Goal: Information Seeking & Learning: Find specific page/section

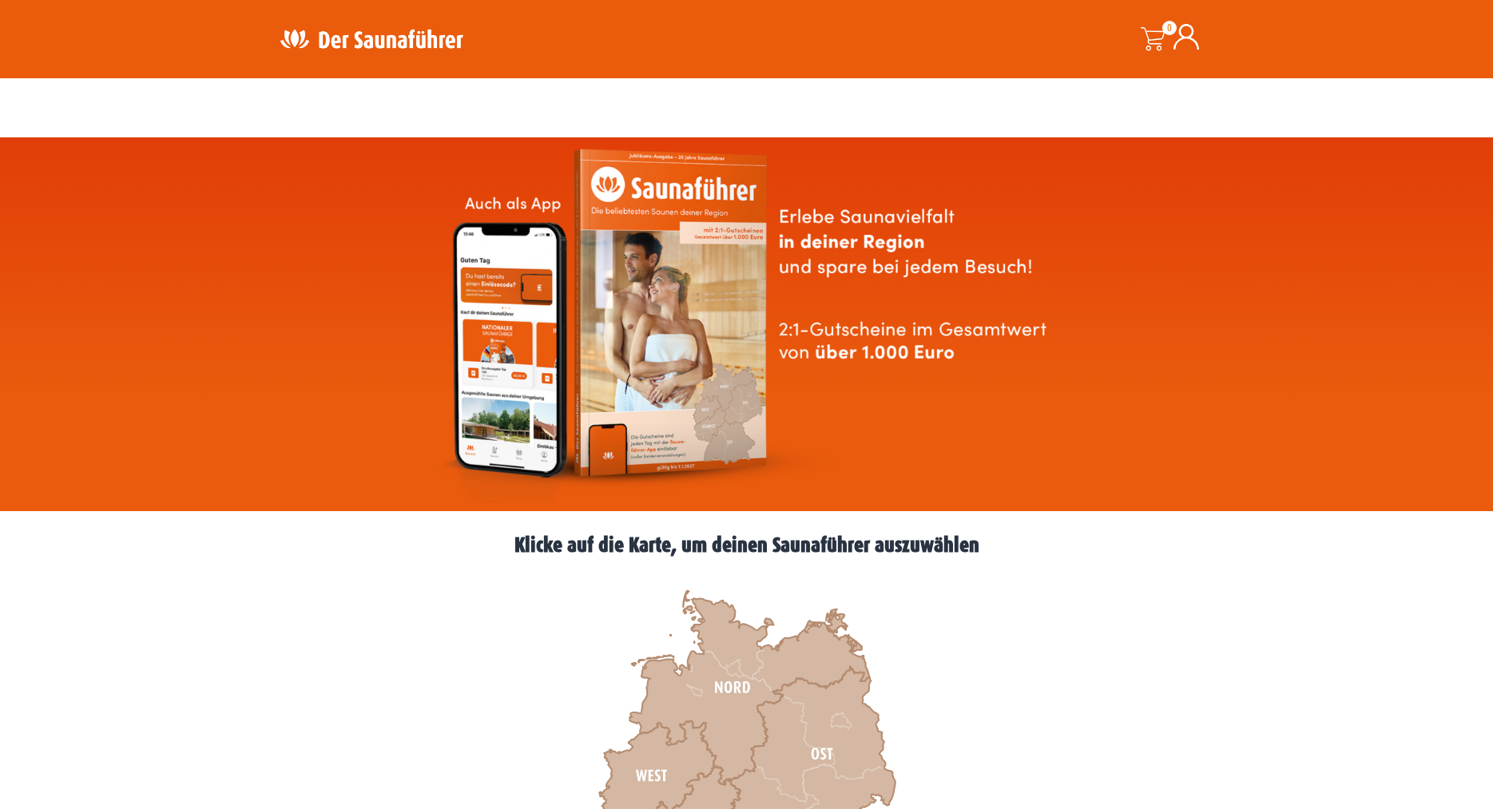
scroll to position [326, 0]
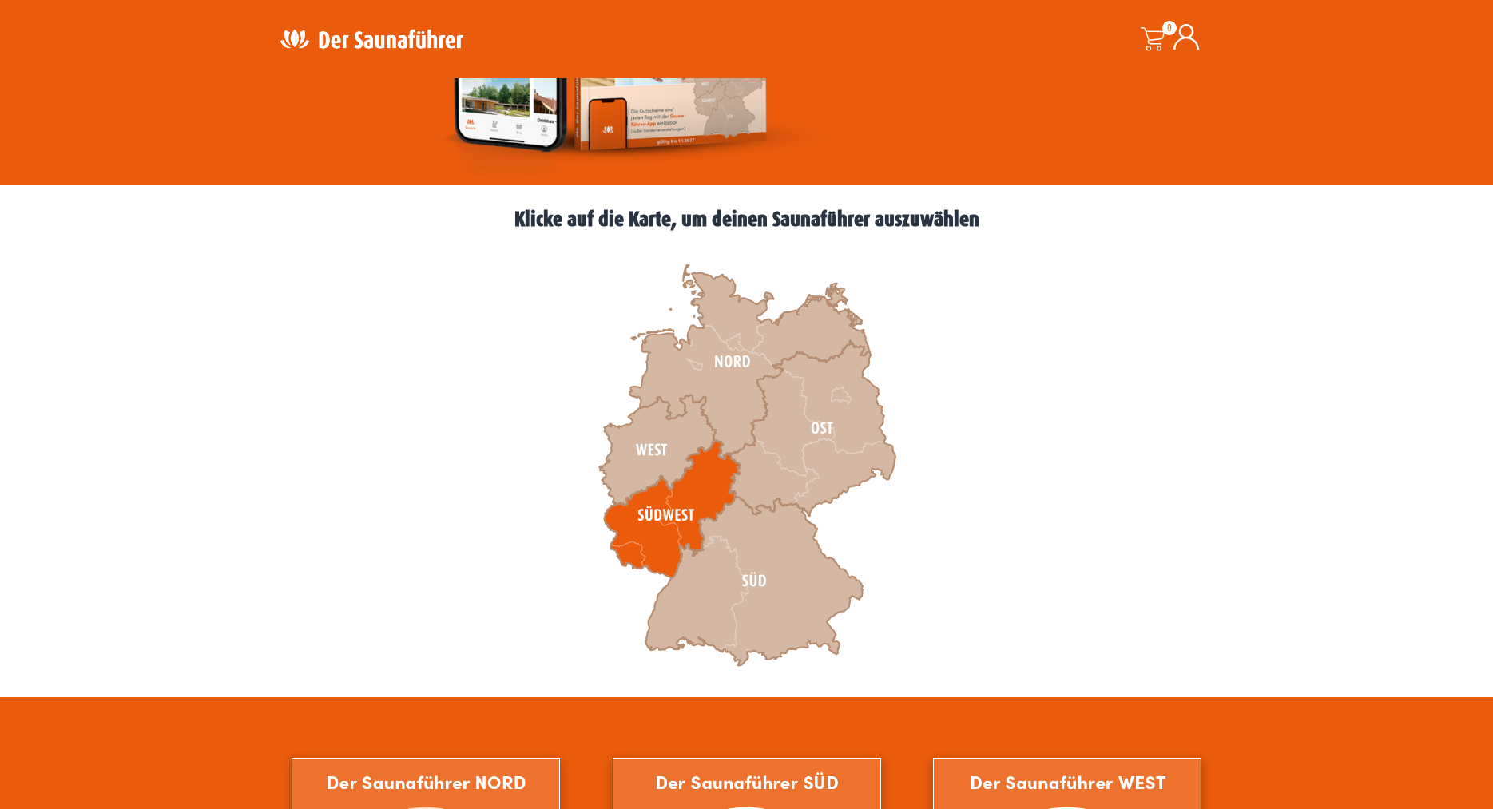
click at [696, 496] on icon at bounding box center [672, 509] width 136 height 137
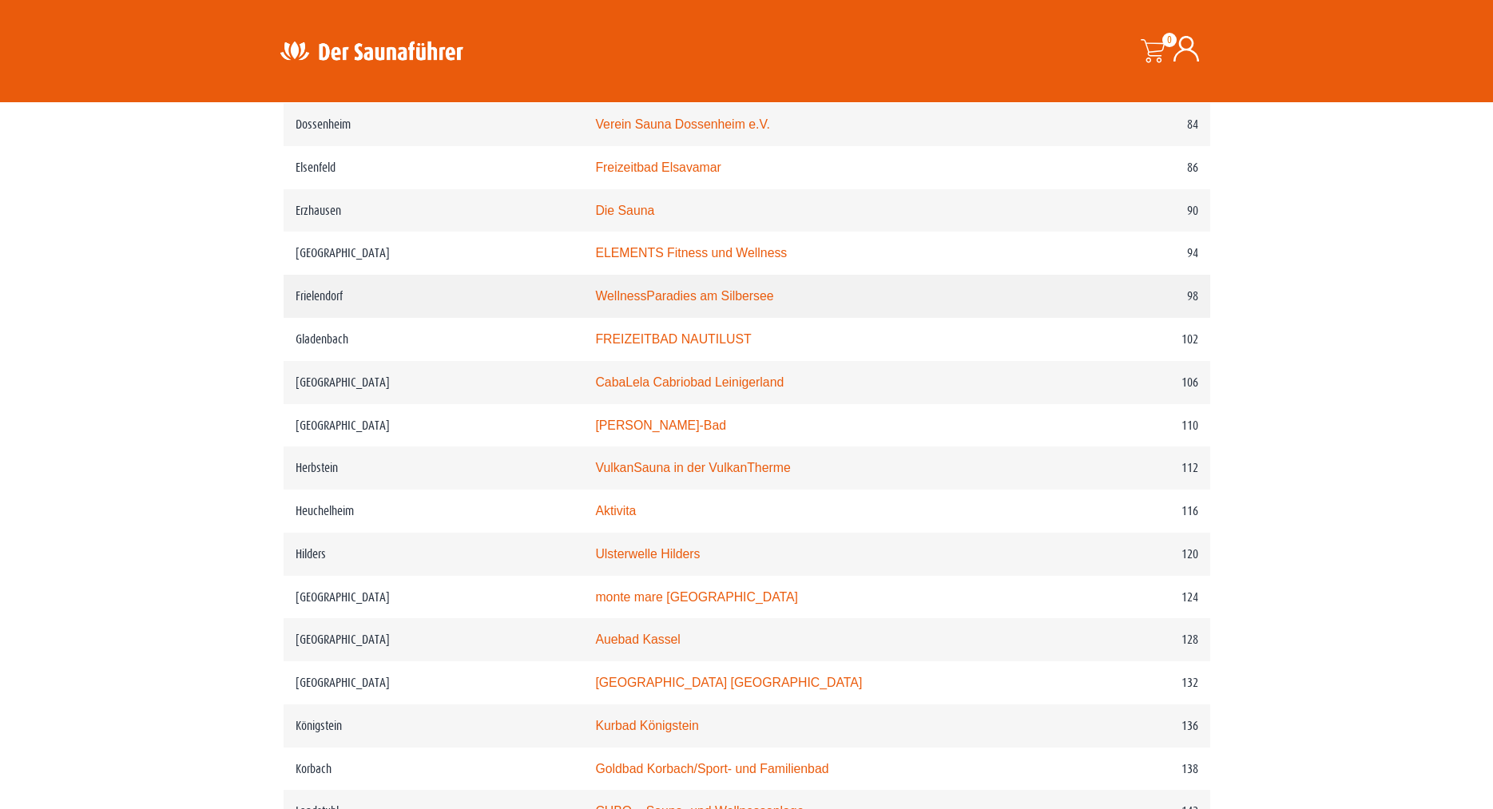
scroll to position [1629, 0]
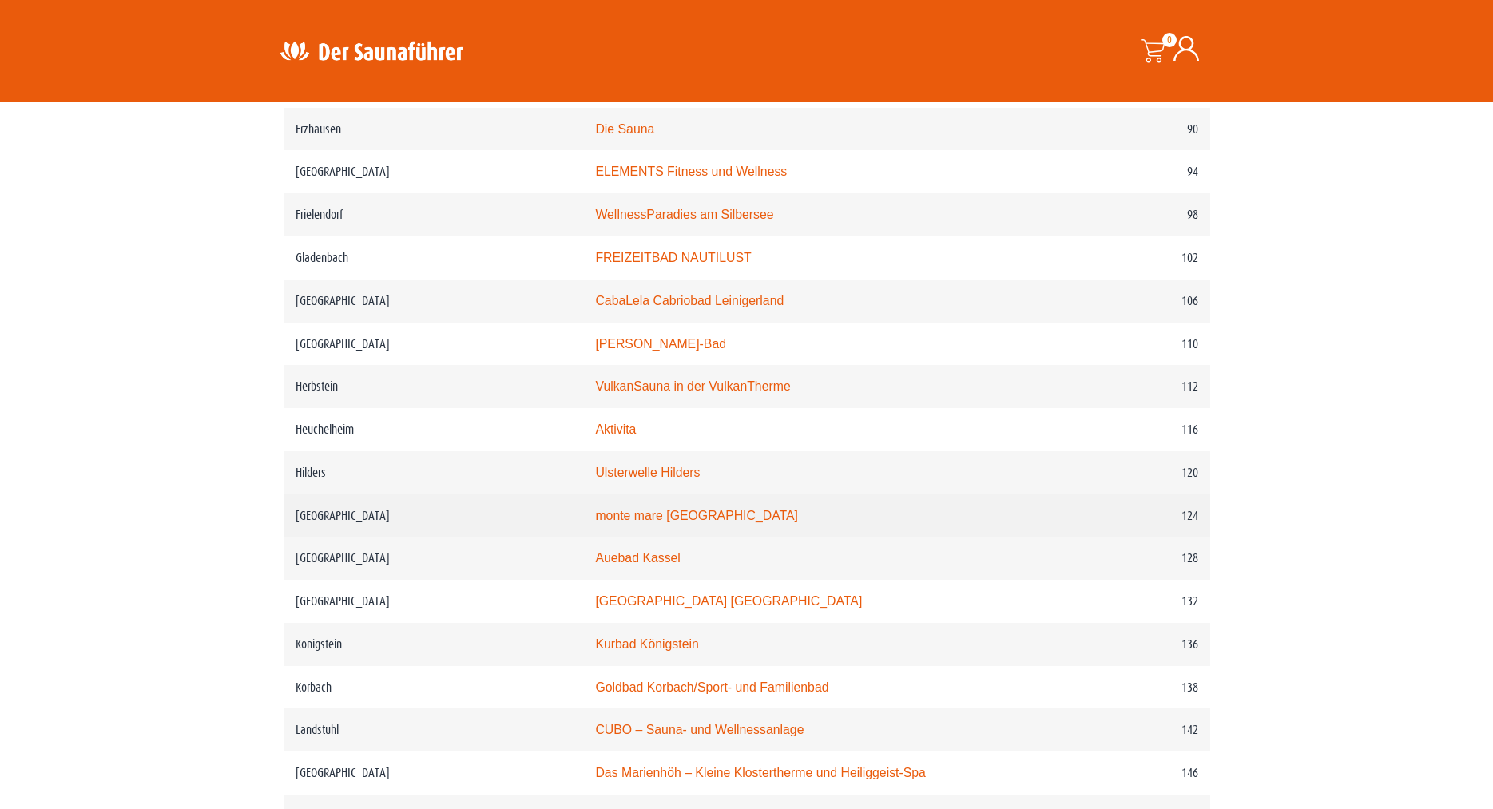
click at [930, 537] on td "monte mare [GEOGRAPHIC_DATA]" at bounding box center [808, 515] width 450 height 43
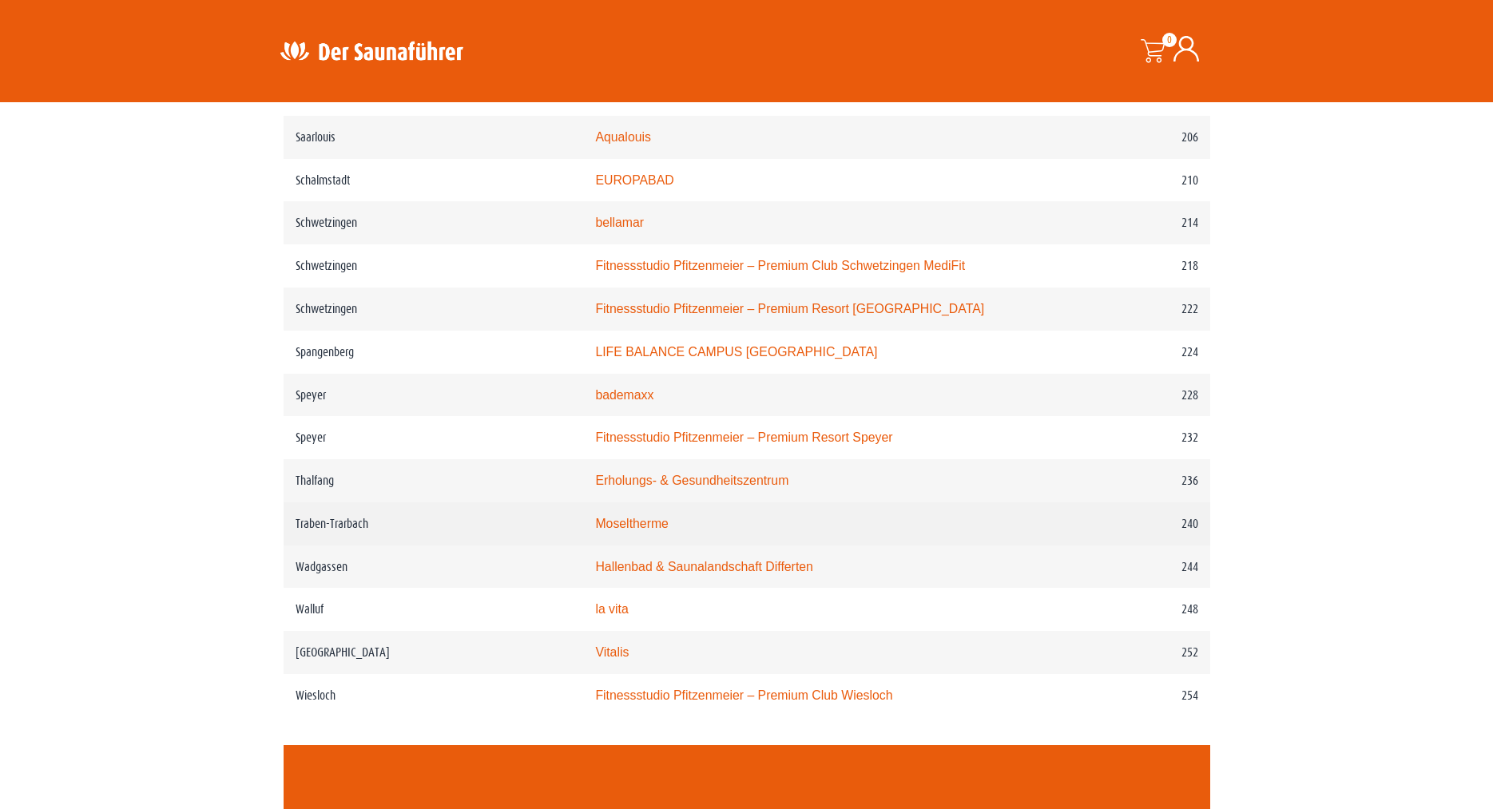
scroll to position [3177, 0]
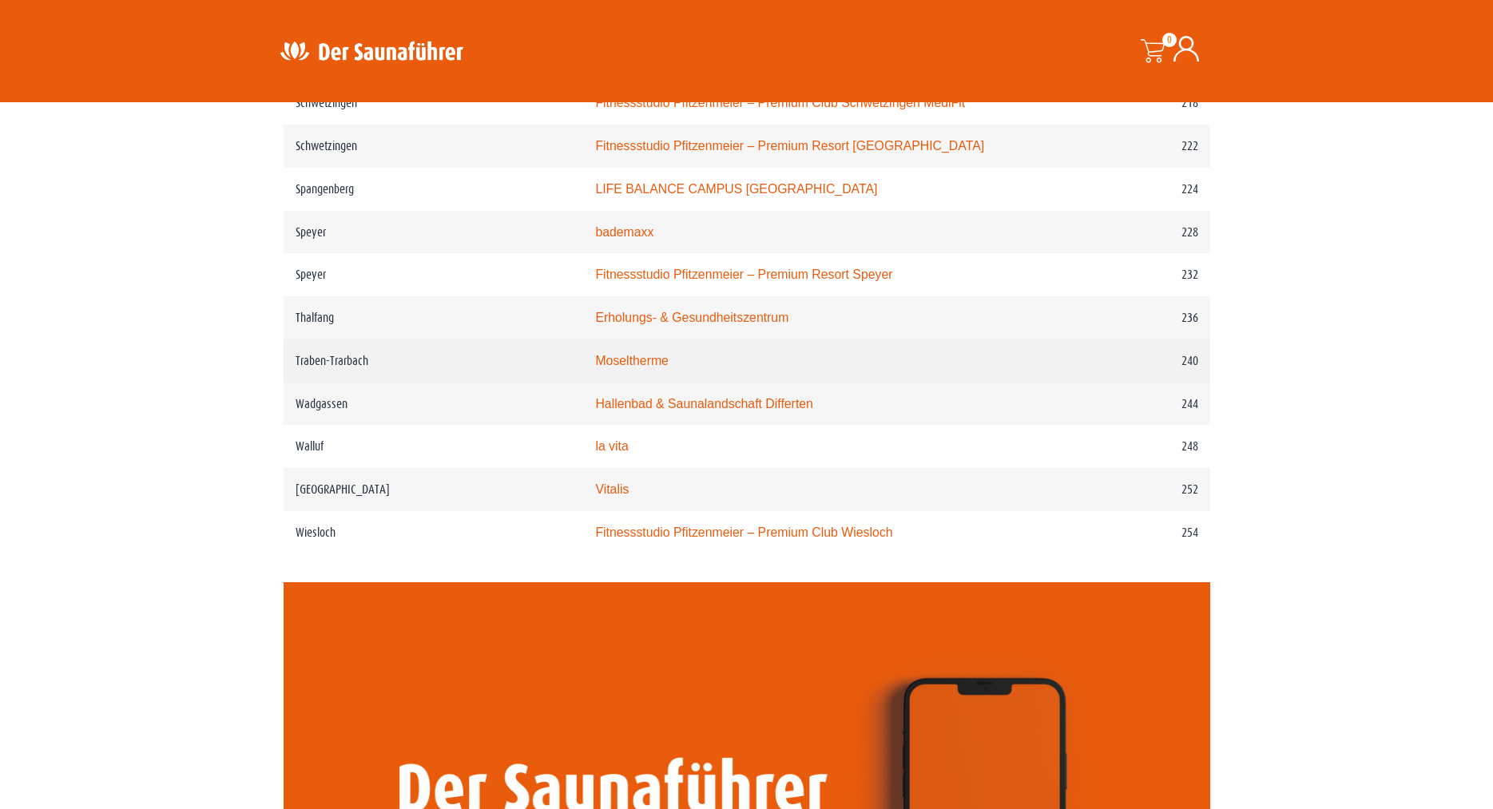
click at [595, 367] on link "Moseltherme" at bounding box center [631, 361] width 73 height 14
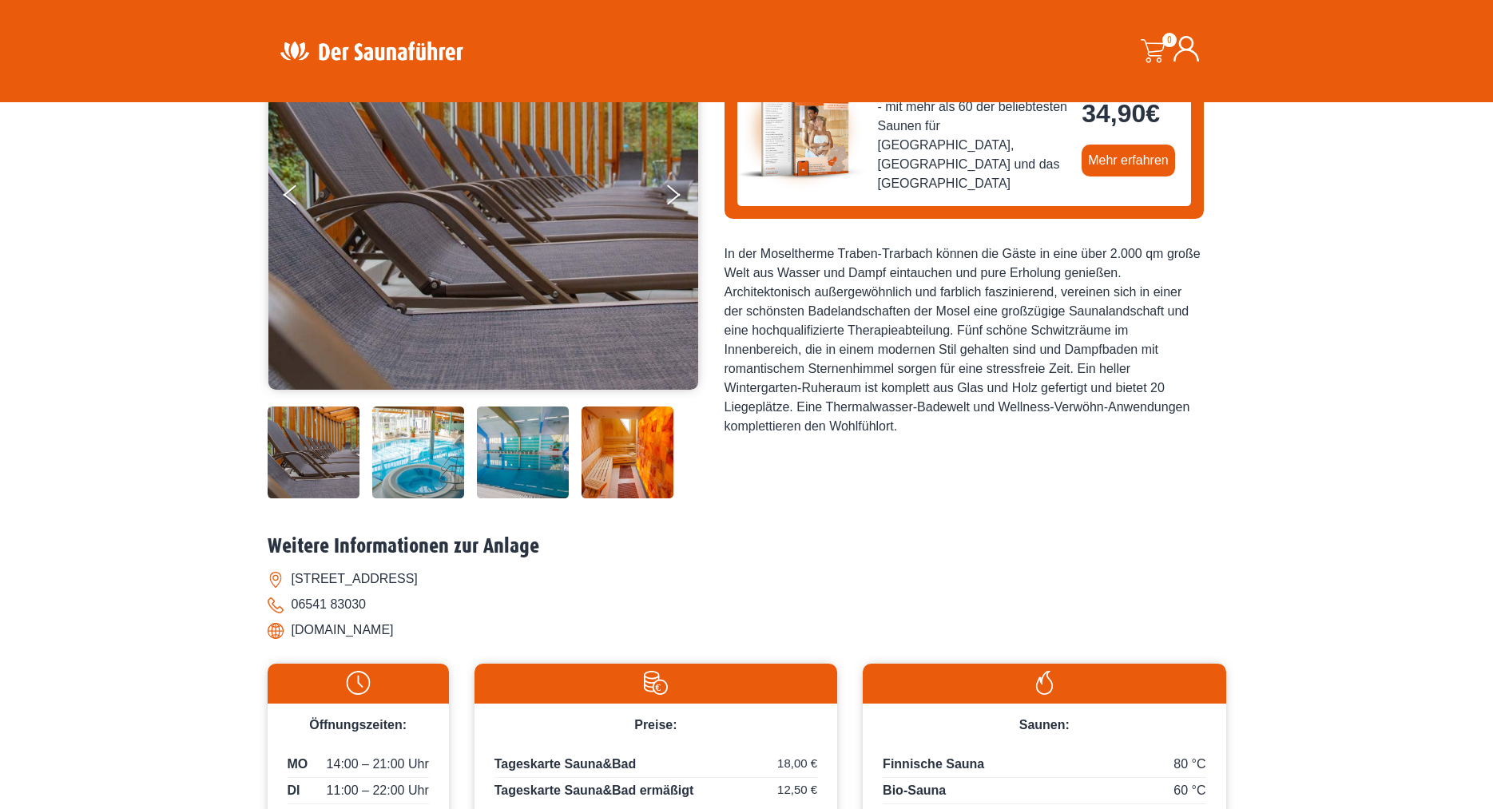
scroll to position [81, 0]
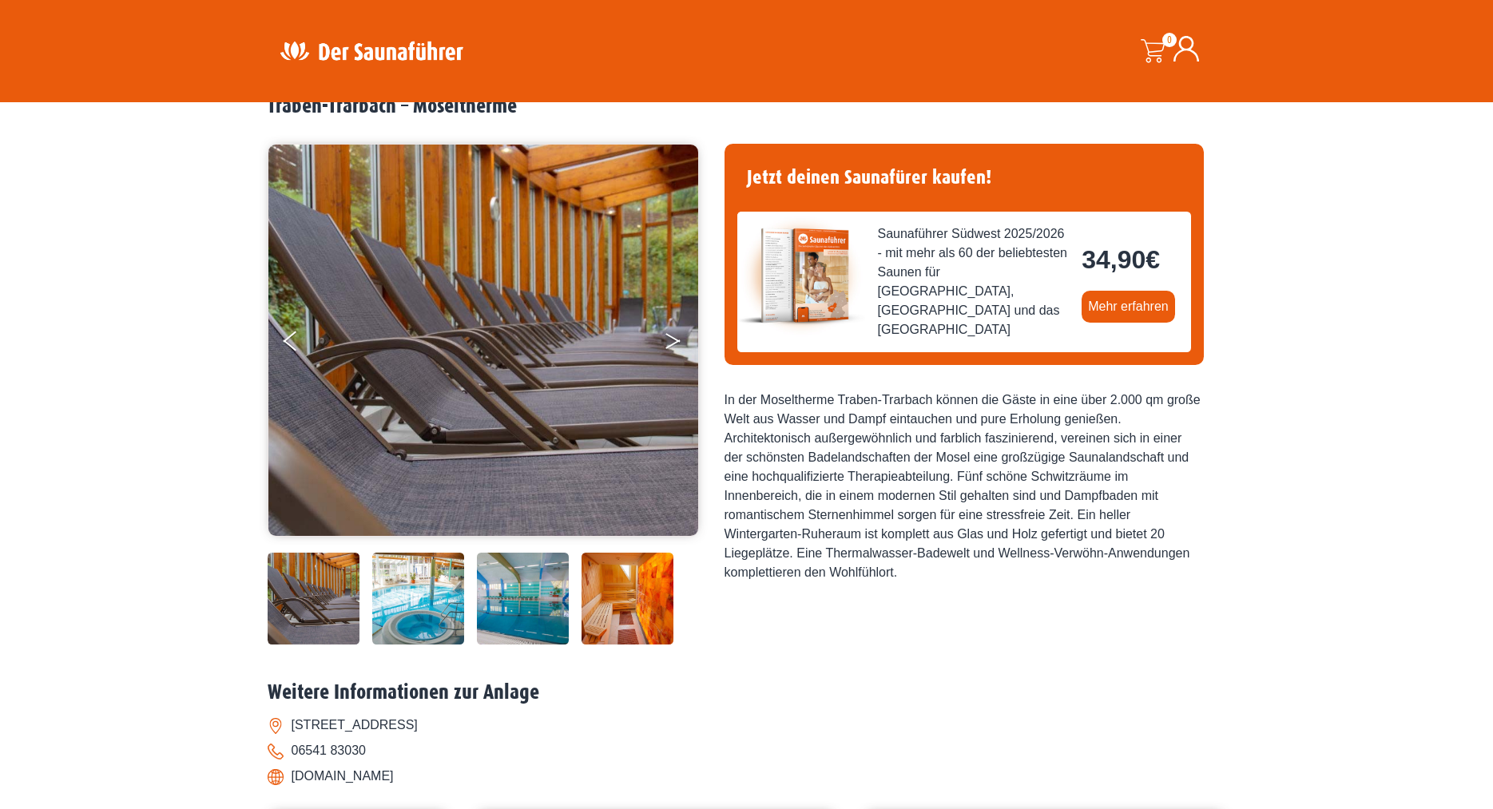
click at [676, 334] on button "Next" at bounding box center [684, 344] width 40 height 40
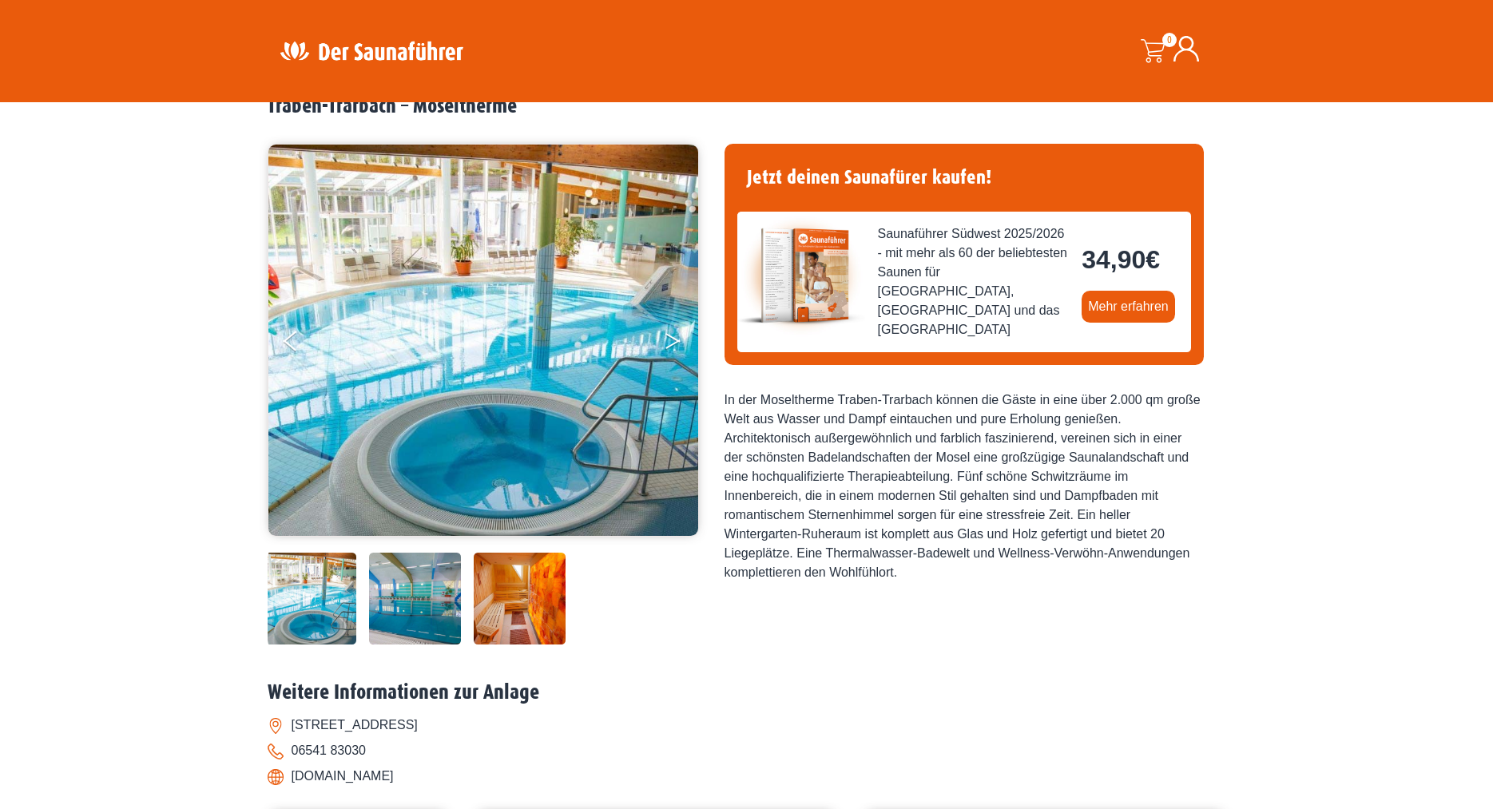
click at [675, 339] on button "Next" at bounding box center [684, 344] width 40 height 40
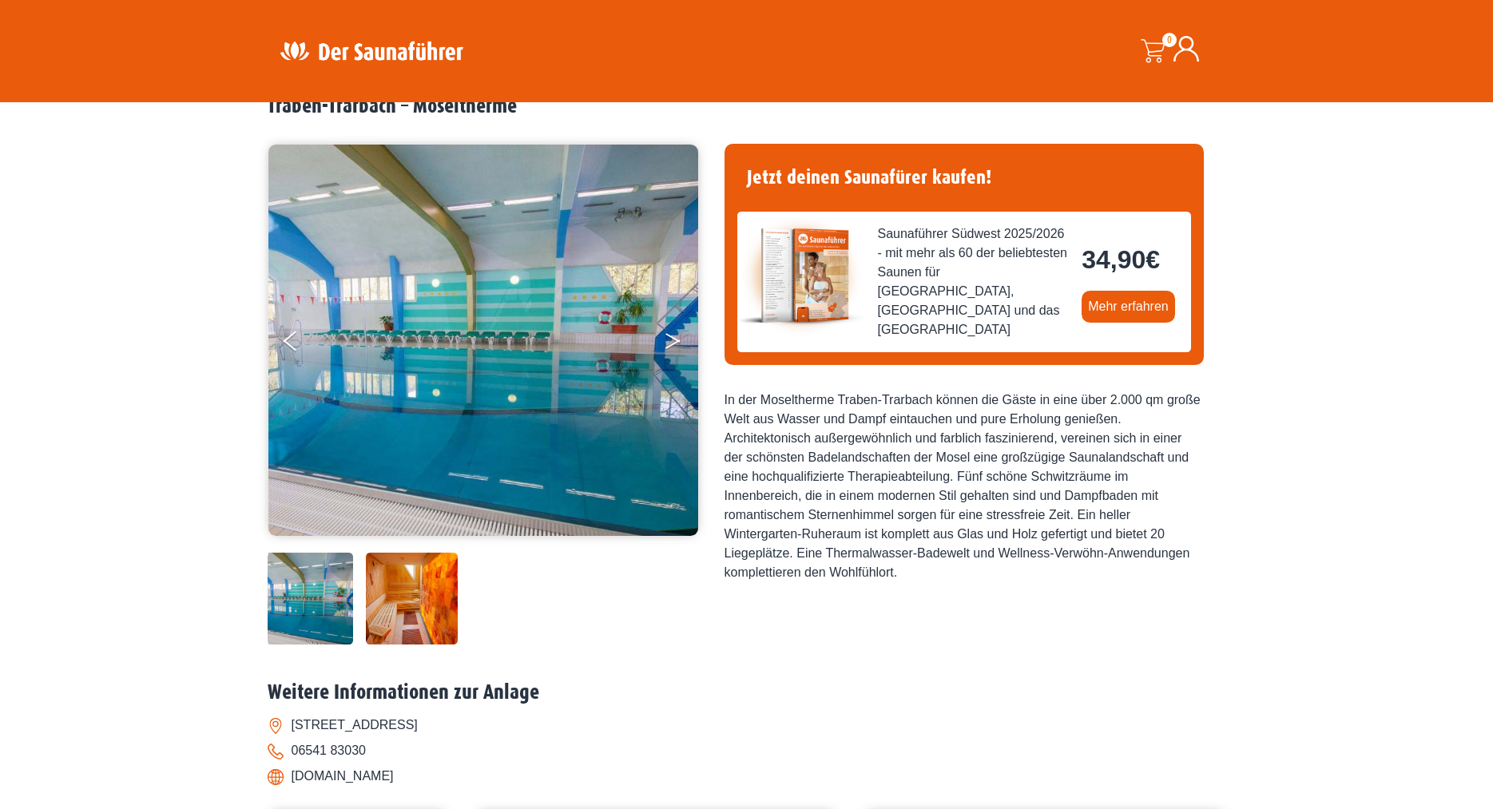
click at [675, 339] on icon "Next" at bounding box center [672, 338] width 14 height 10
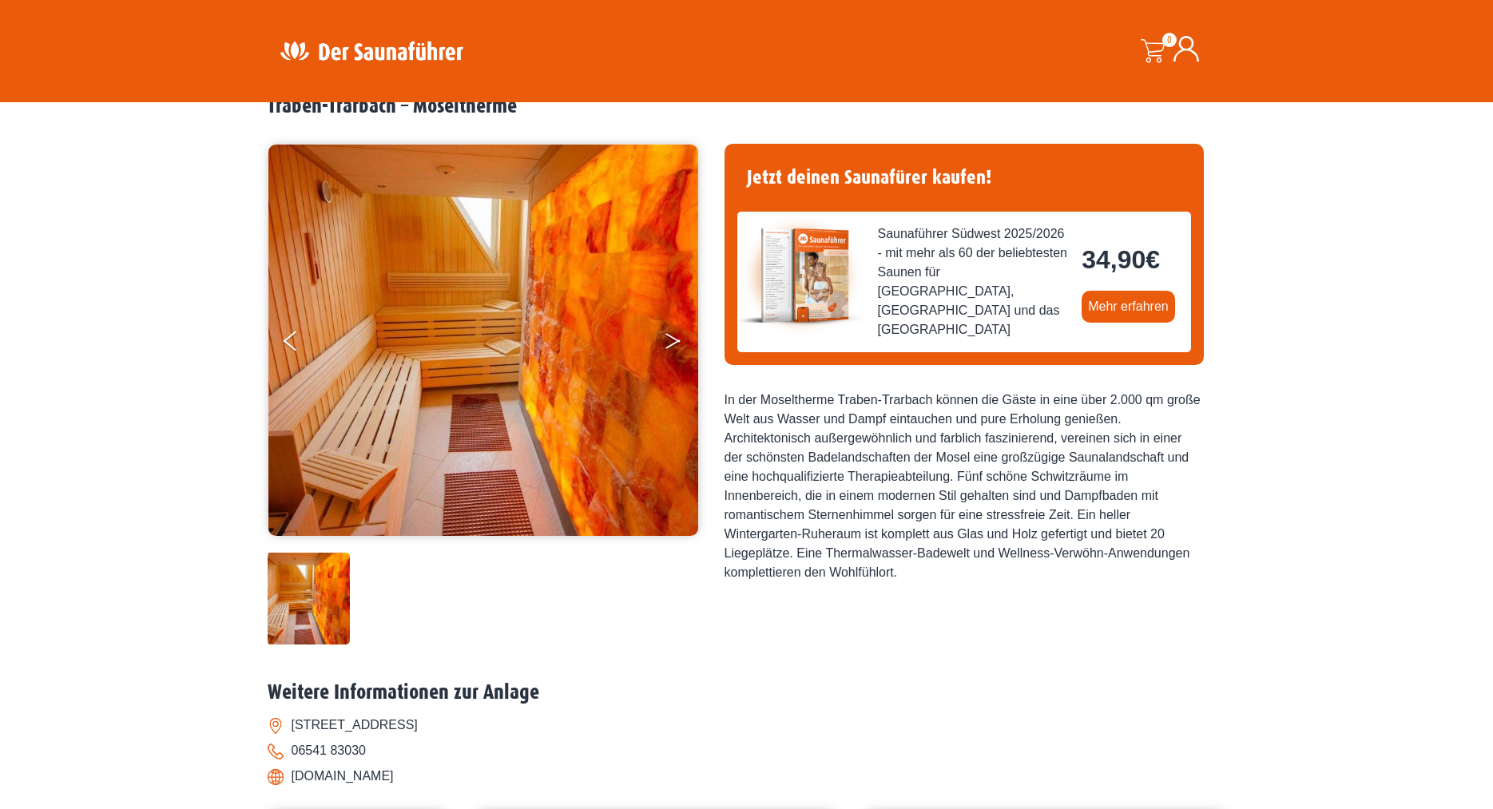
click at [675, 339] on icon "Next" at bounding box center [672, 338] width 14 height 10
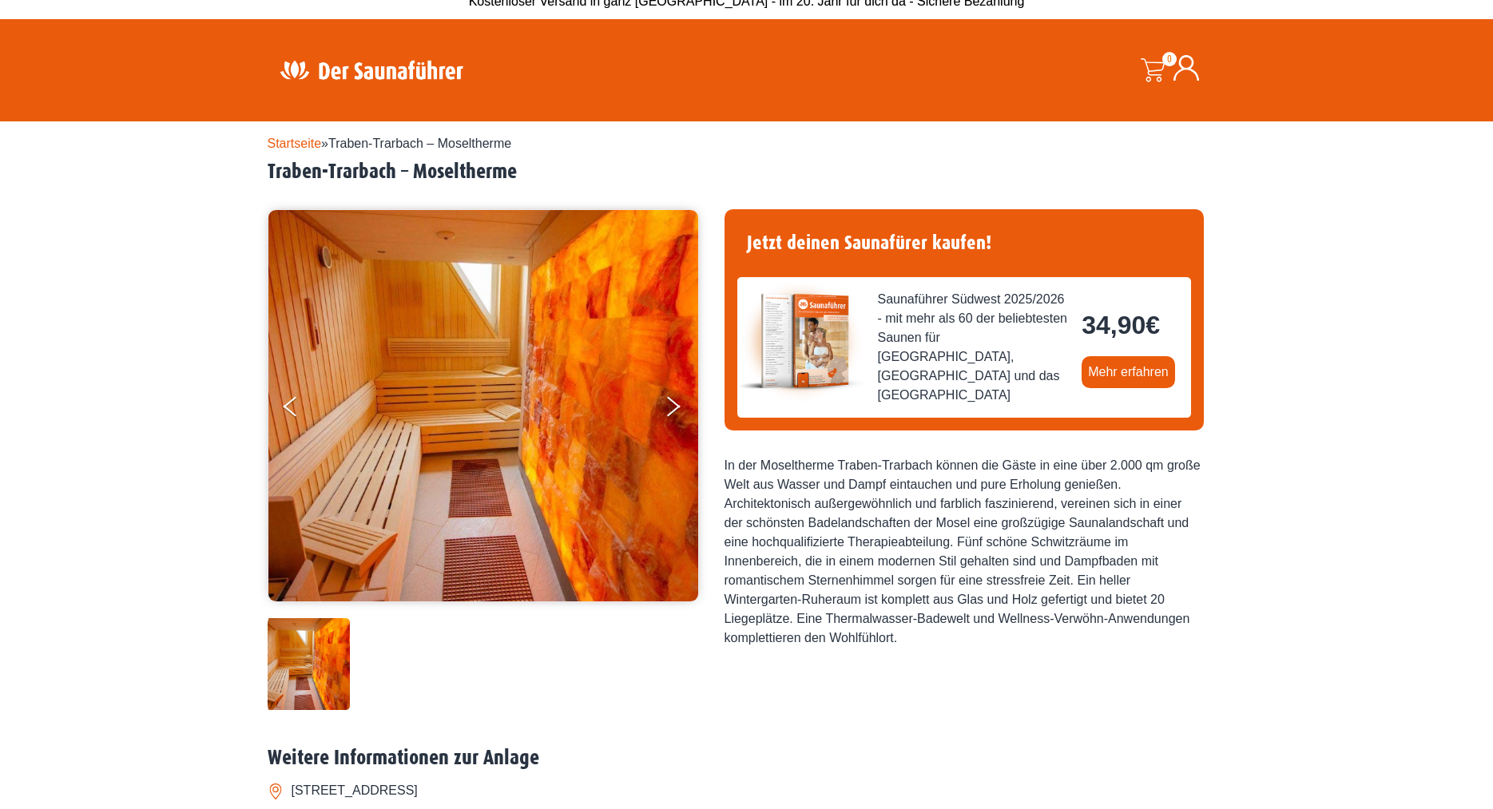
scroll to position [0, 0]
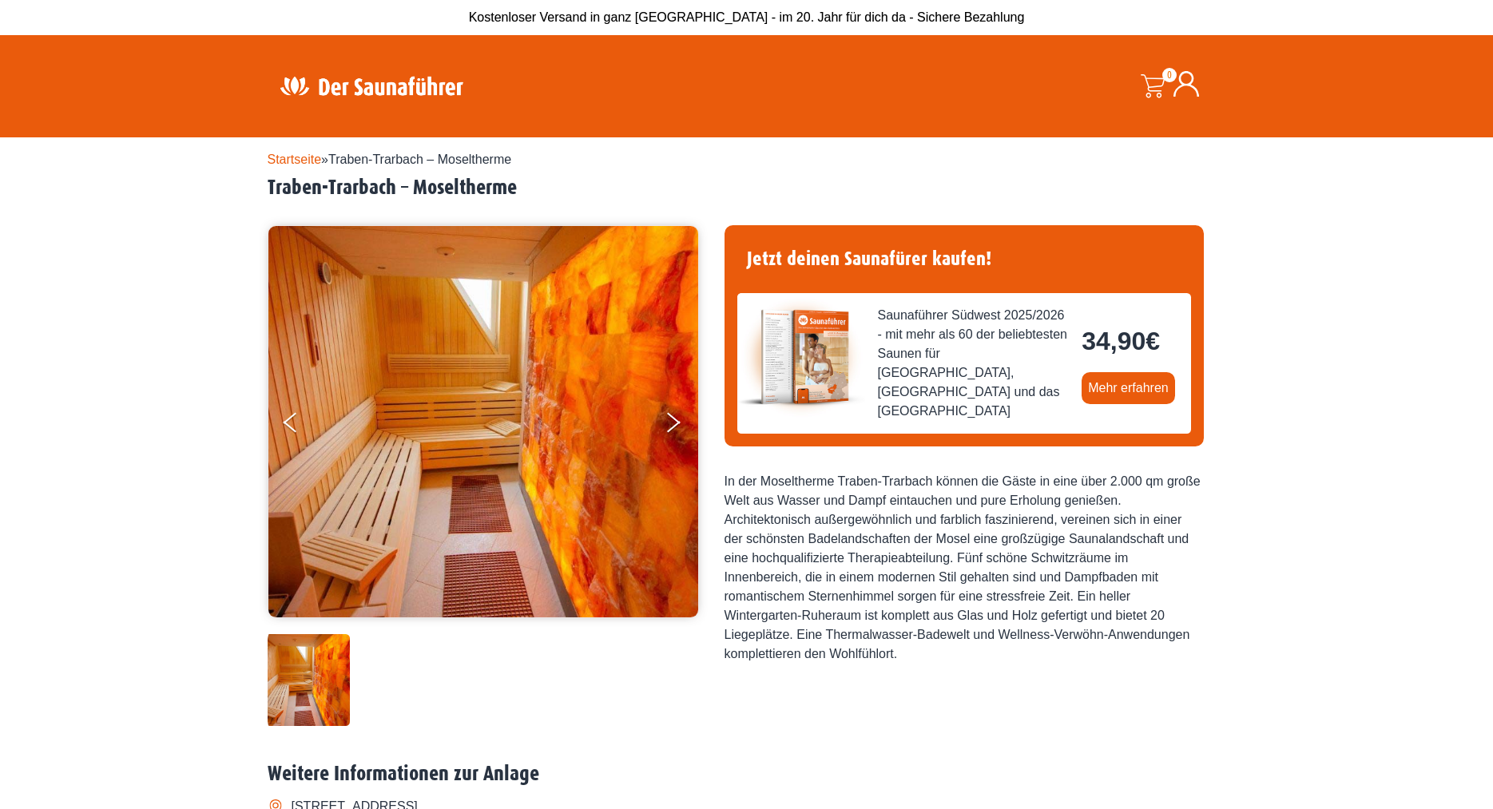
click at [281, 156] on link "Startseite" at bounding box center [295, 160] width 54 height 14
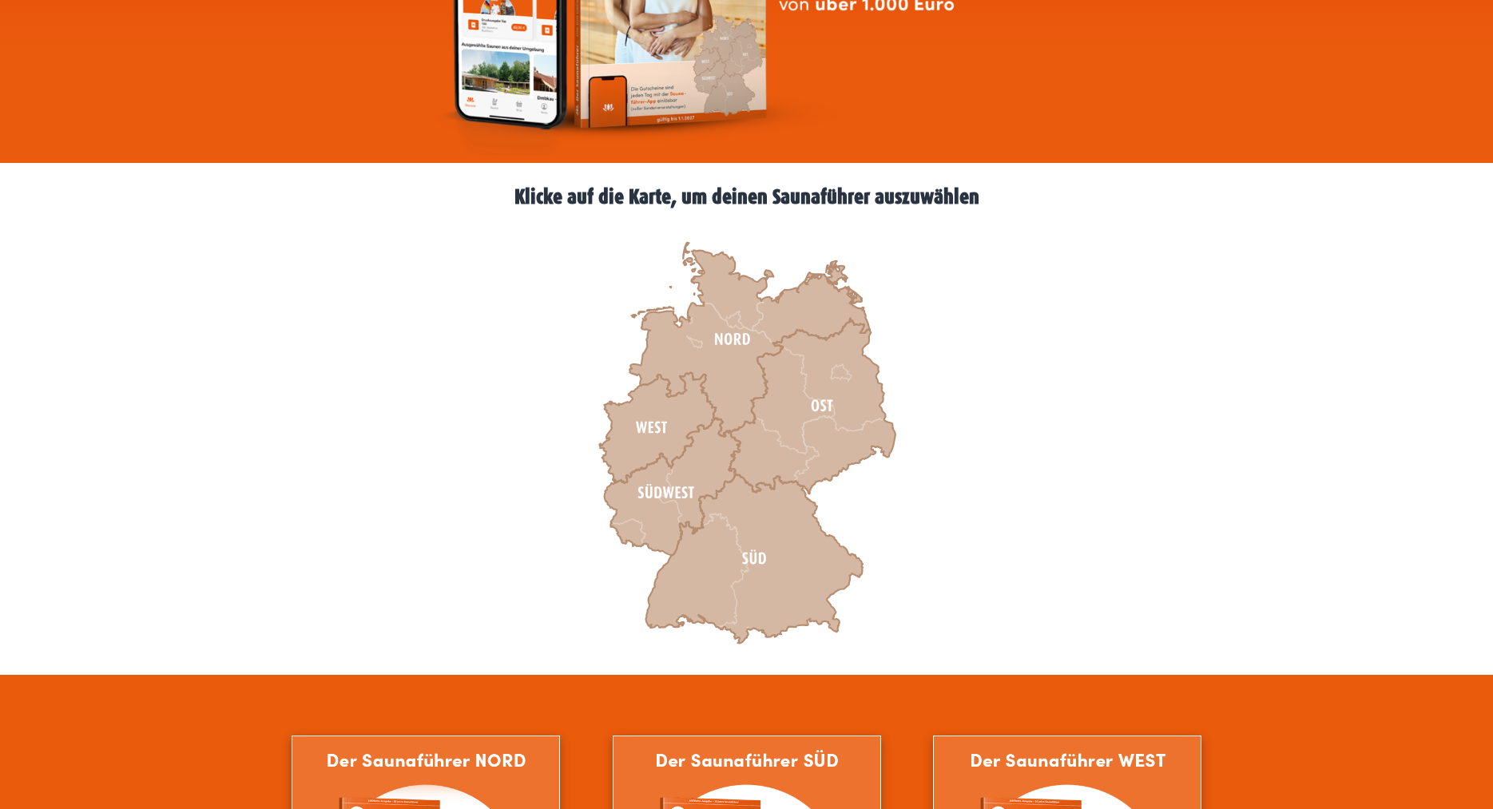
scroll to position [407, 0]
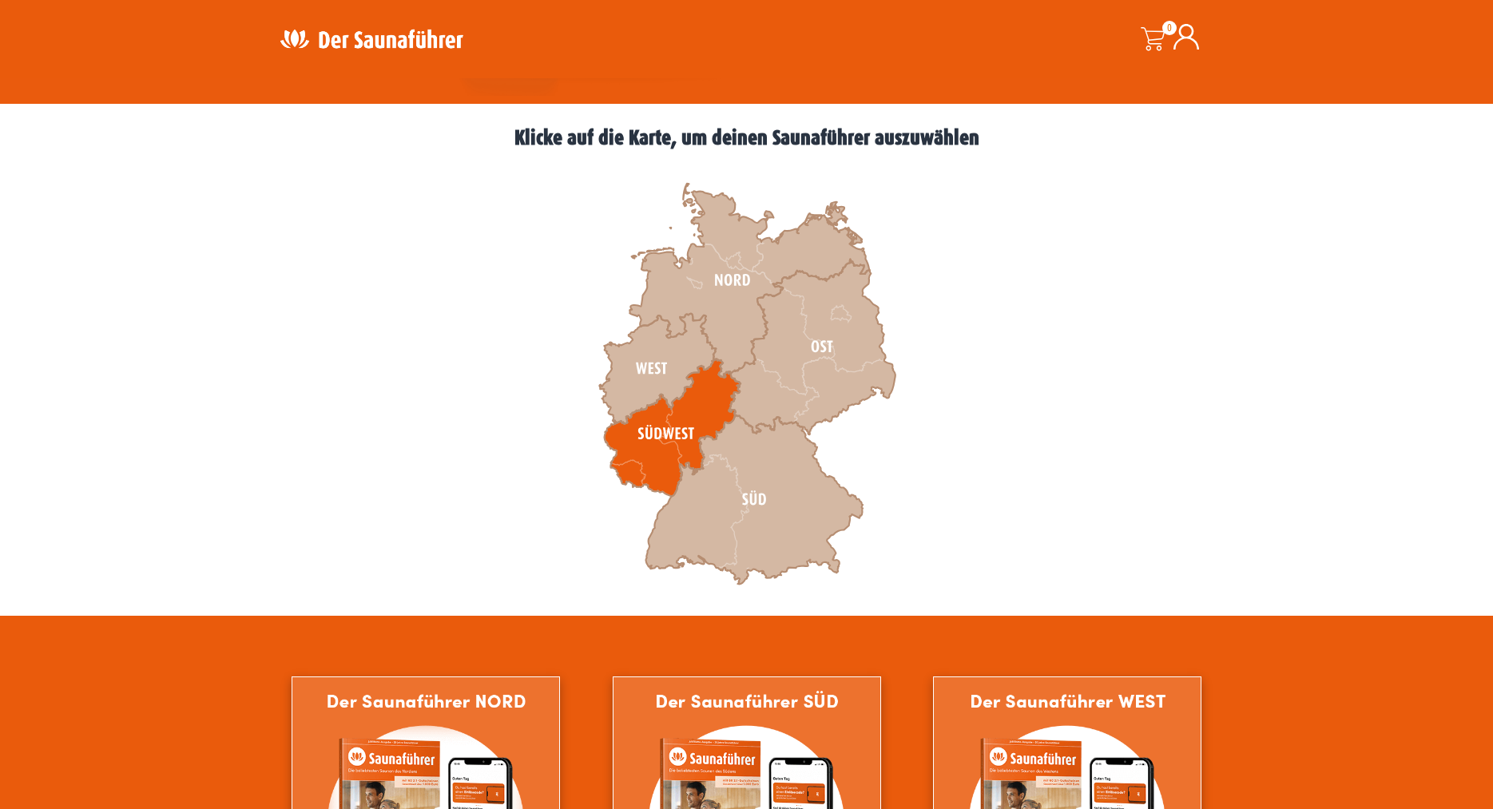
click at [660, 426] on icon at bounding box center [672, 427] width 136 height 137
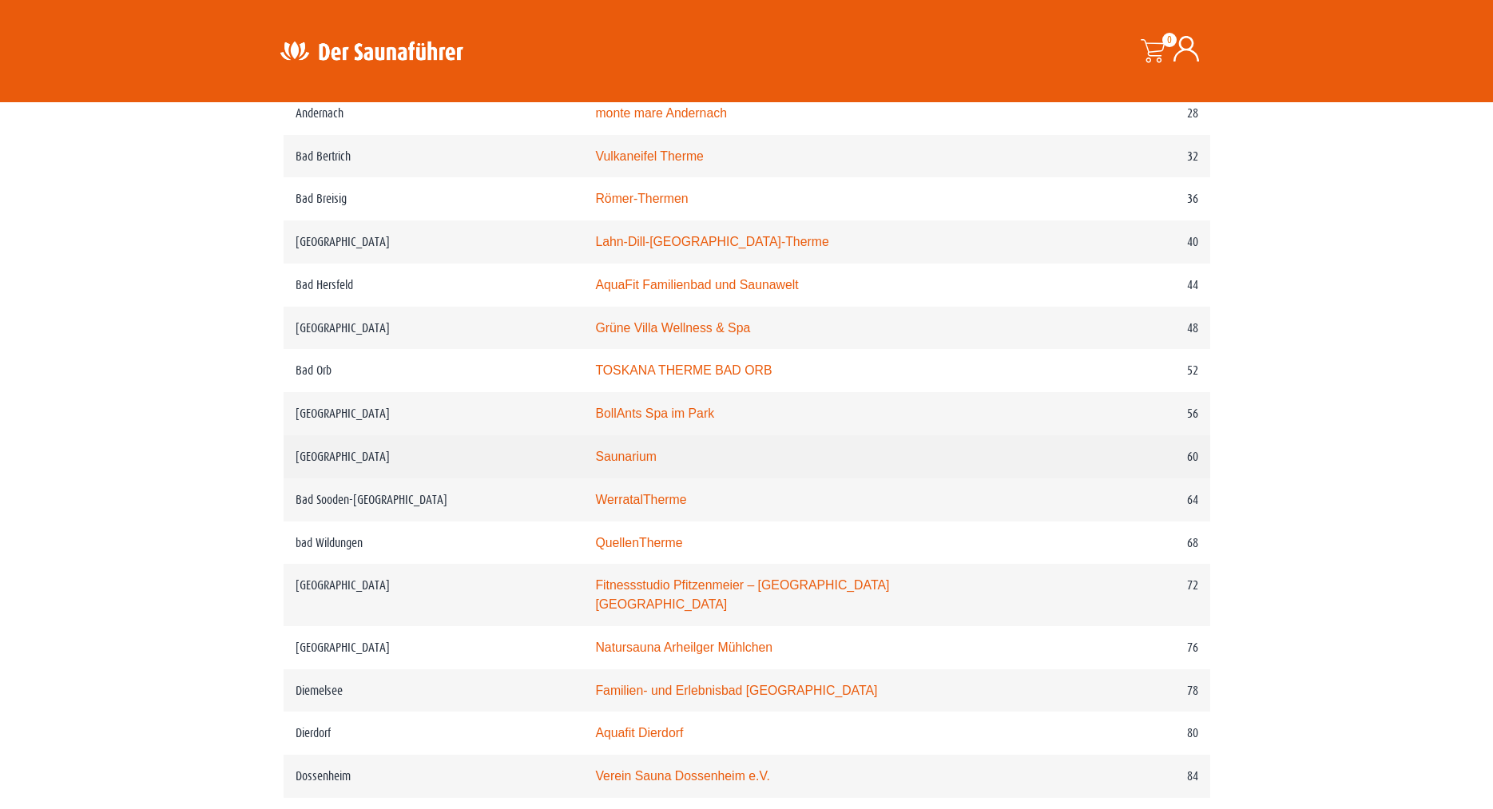
scroll to position [652, 0]
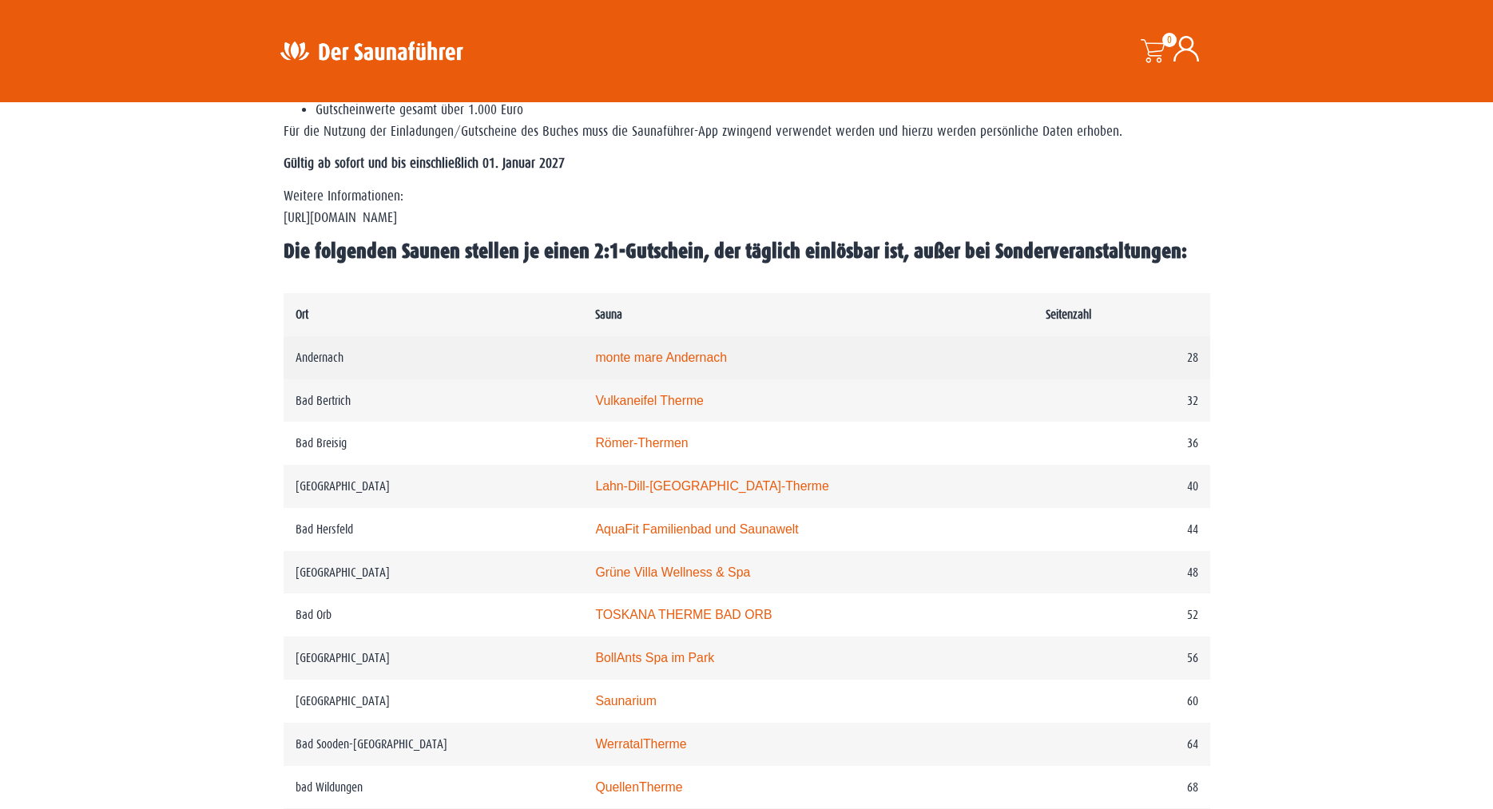
click at [598, 364] on link "monte mare Andernach" at bounding box center [661, 358] width 132 height 14
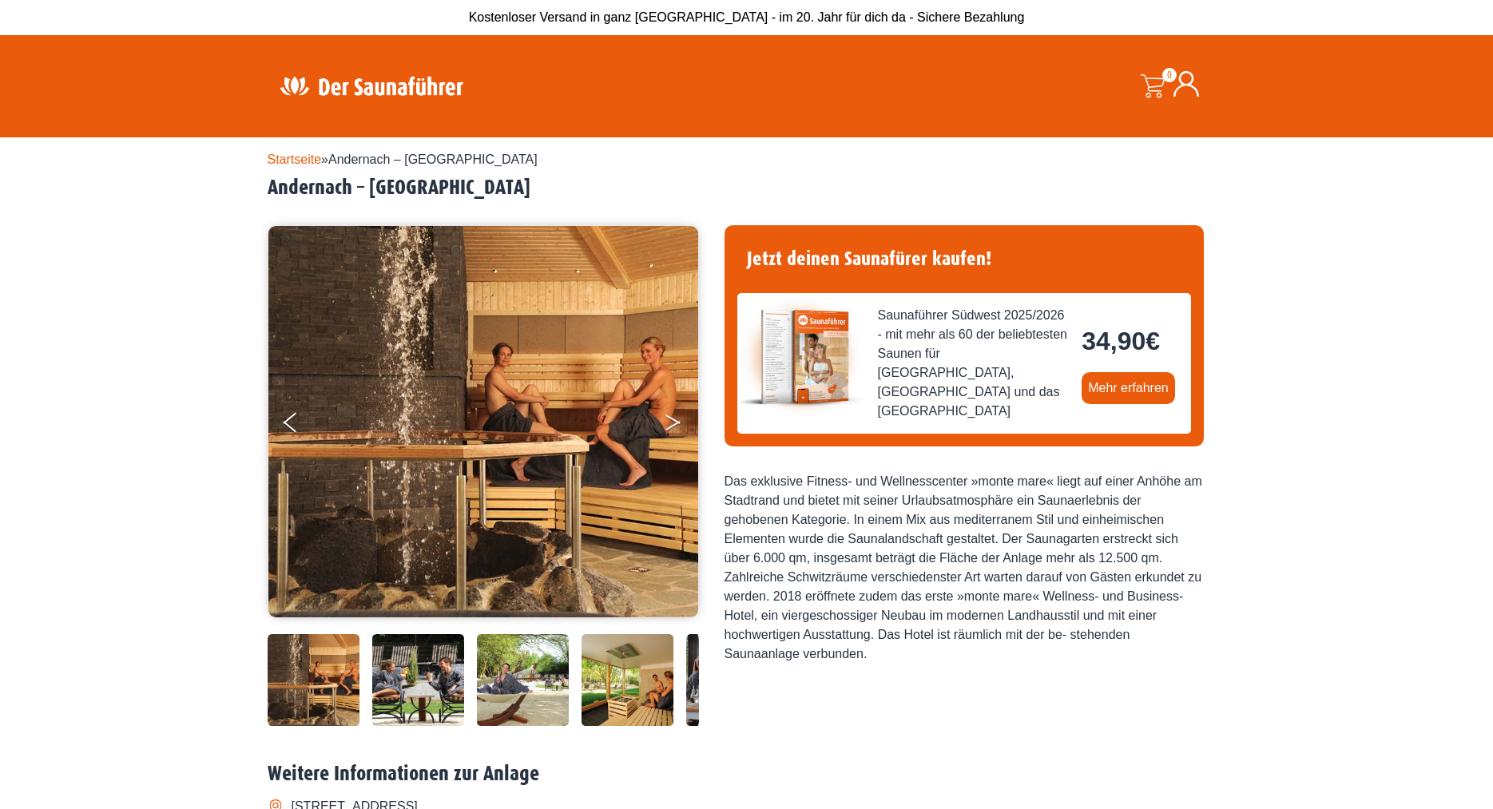
click at [680, 426] on button "Next" at bounding box center [684, 426] width 40 height 40
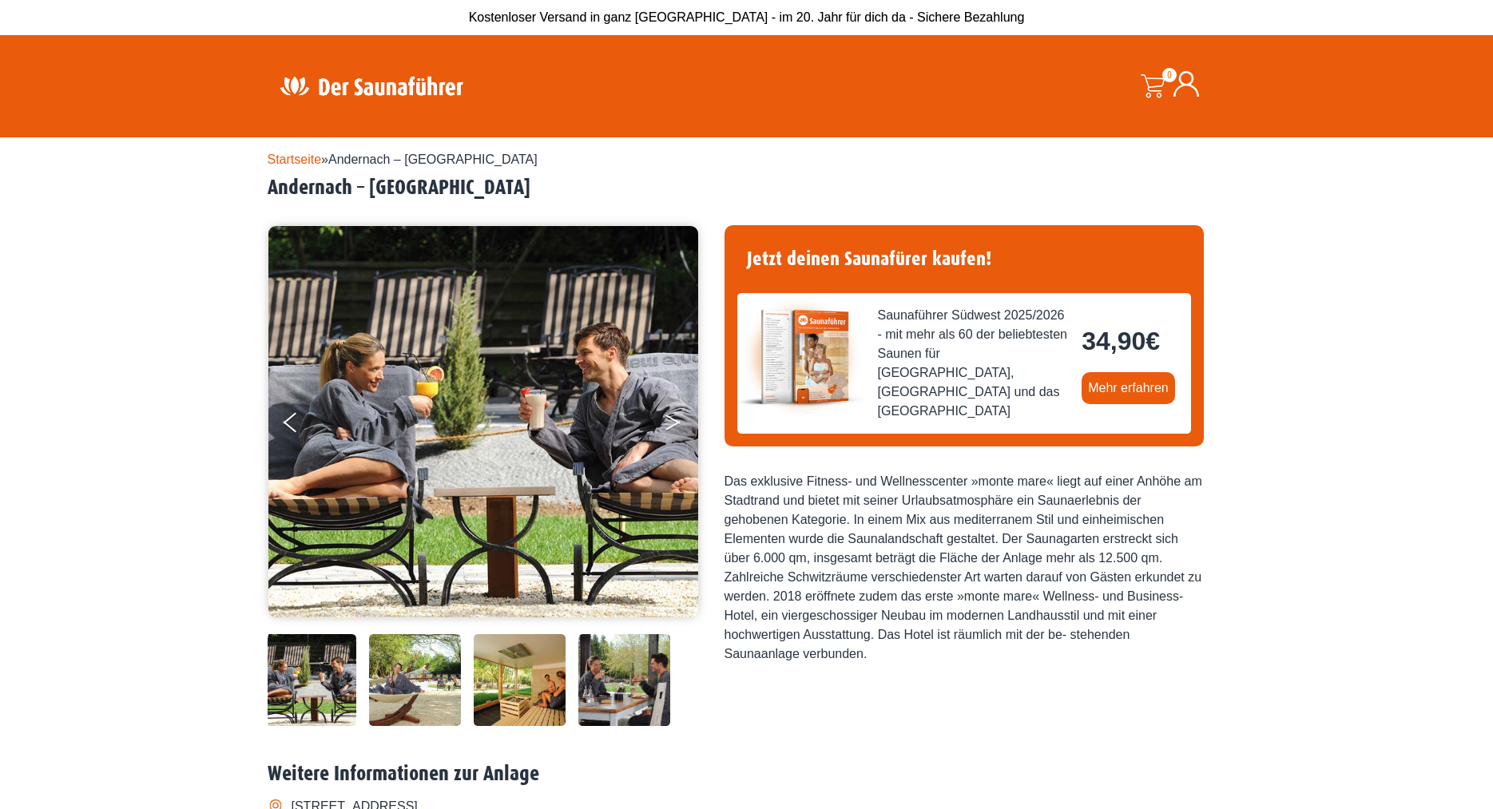
click at [680, 425] on button "Next" at bounding box center [684, 426] width 40 height 40
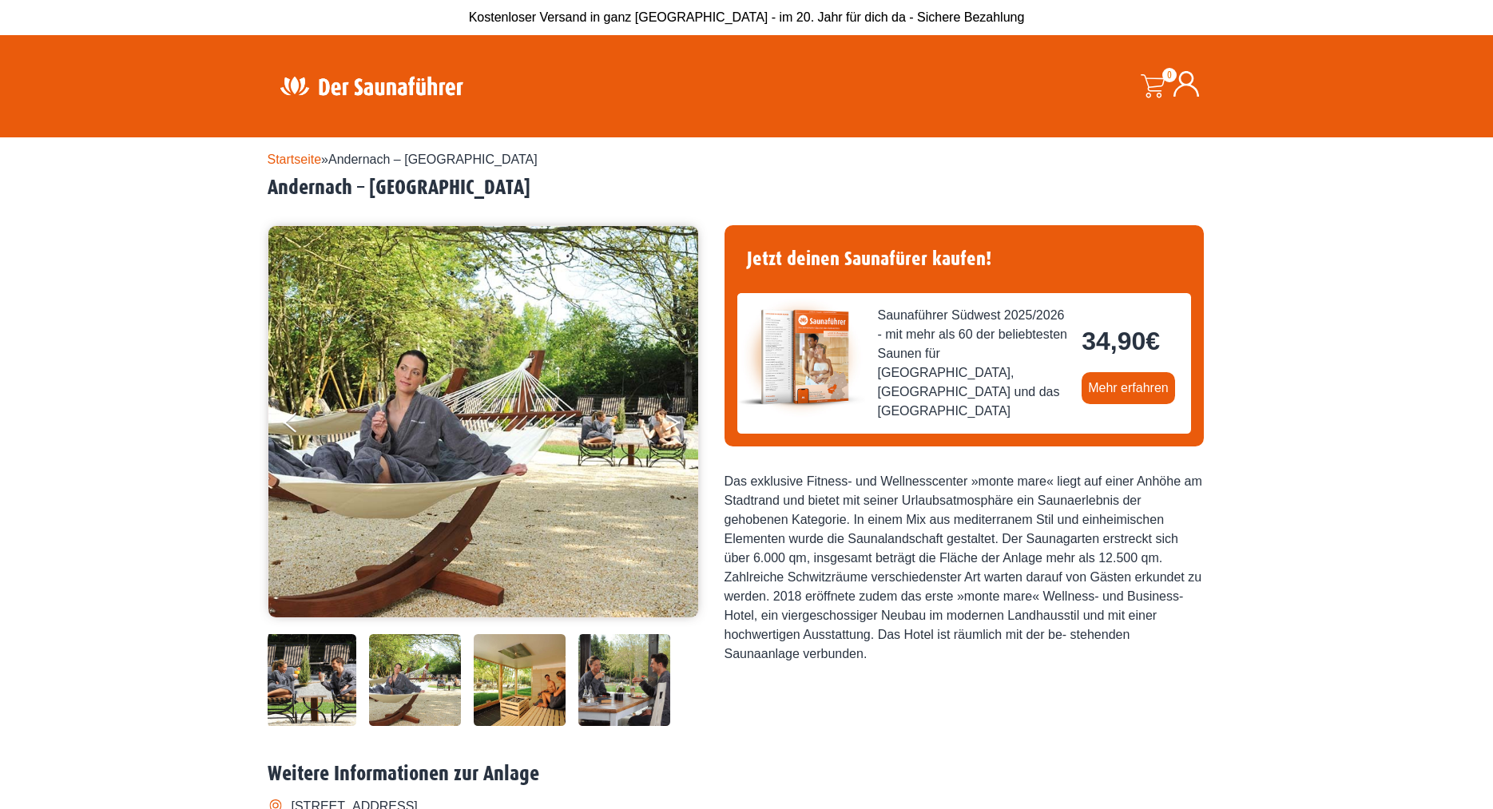
click at [680, 425] on button "Next" at bounding box center [684, 426] width 40 height 40
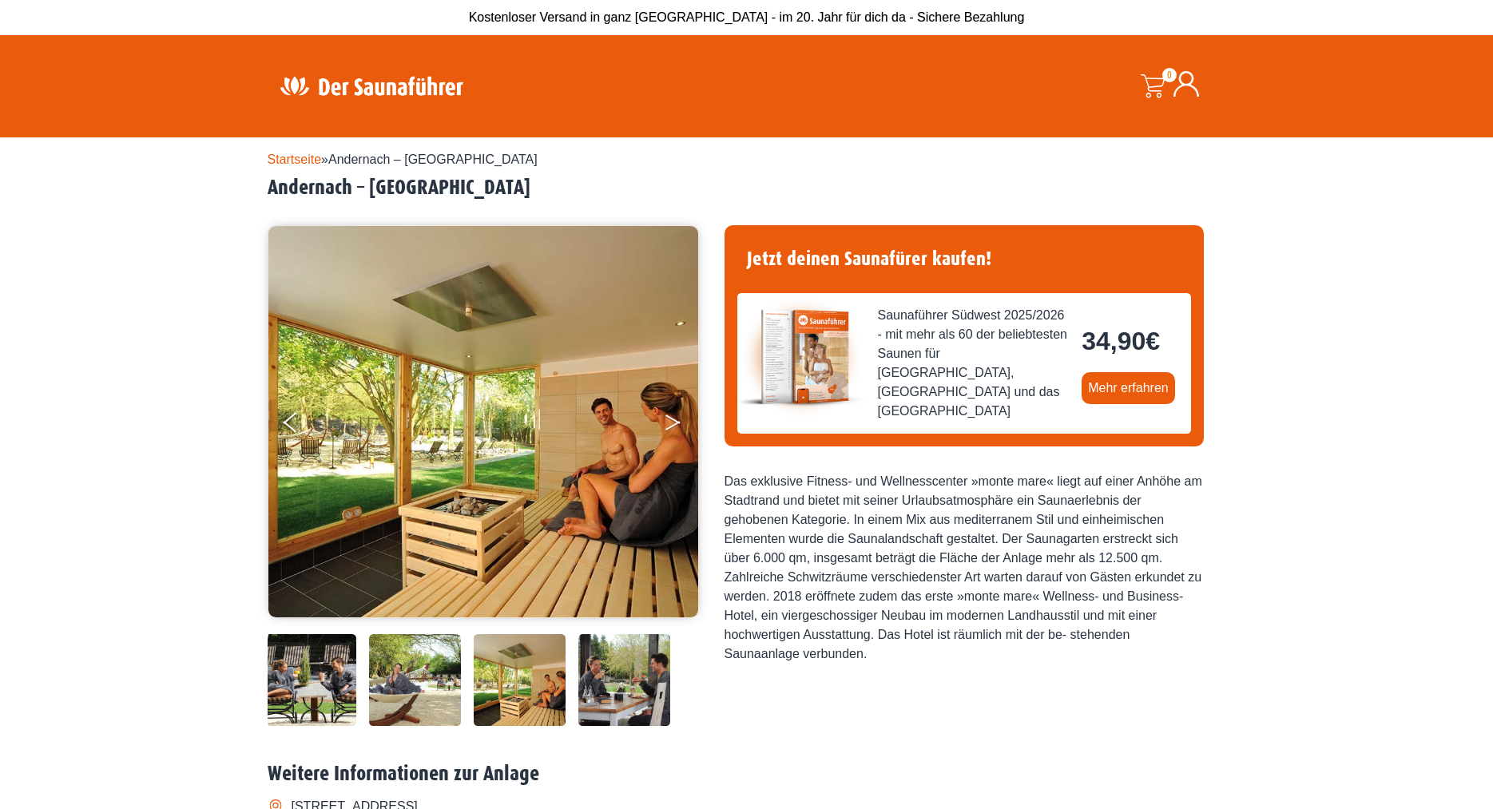
click at [680, 425] on button "Next" at bounding box center [684, 426] width 40 height 40
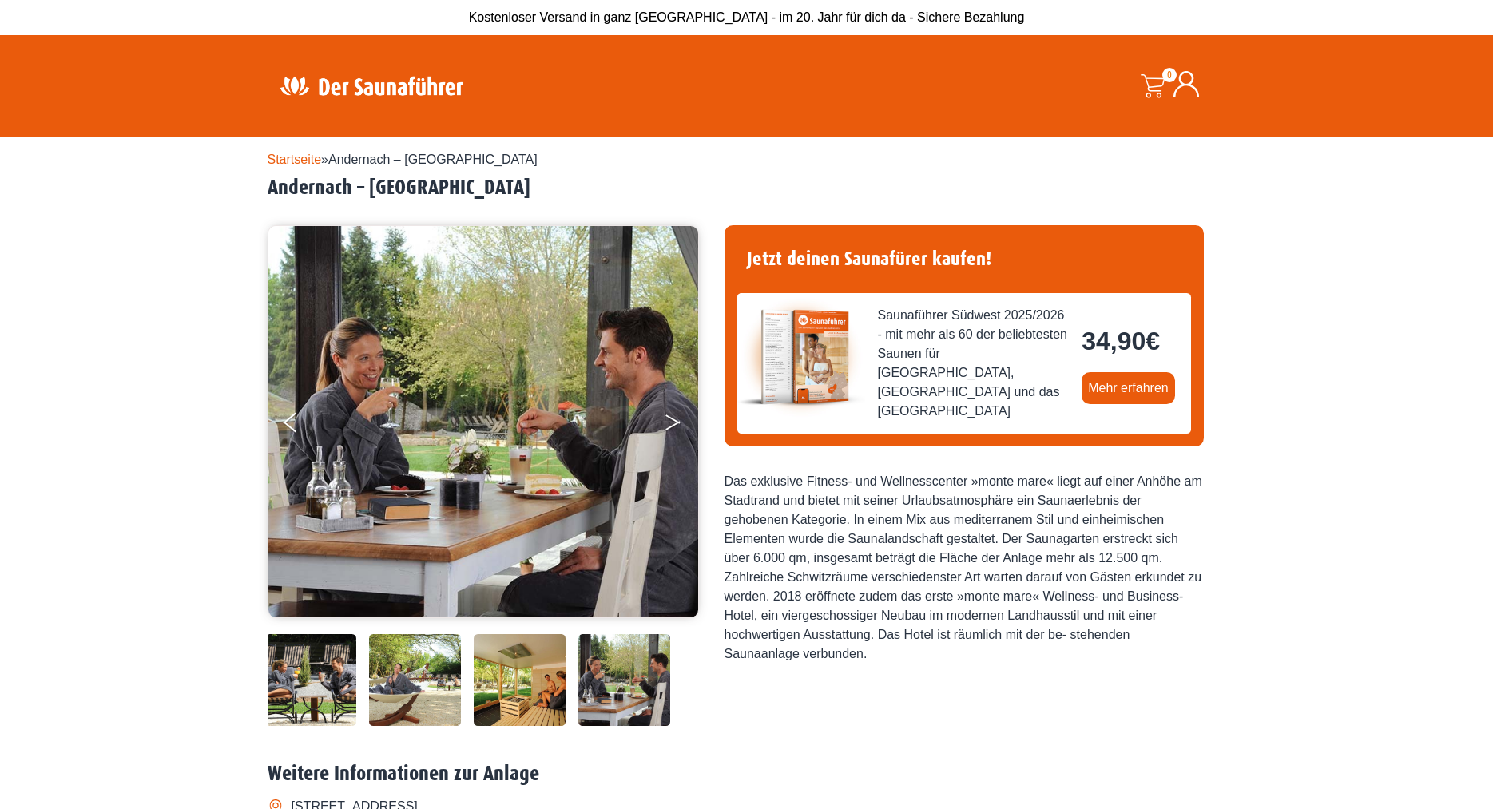
click at [680, 425] on button "Next" at bounding box center [684, 426] width 40 height 40
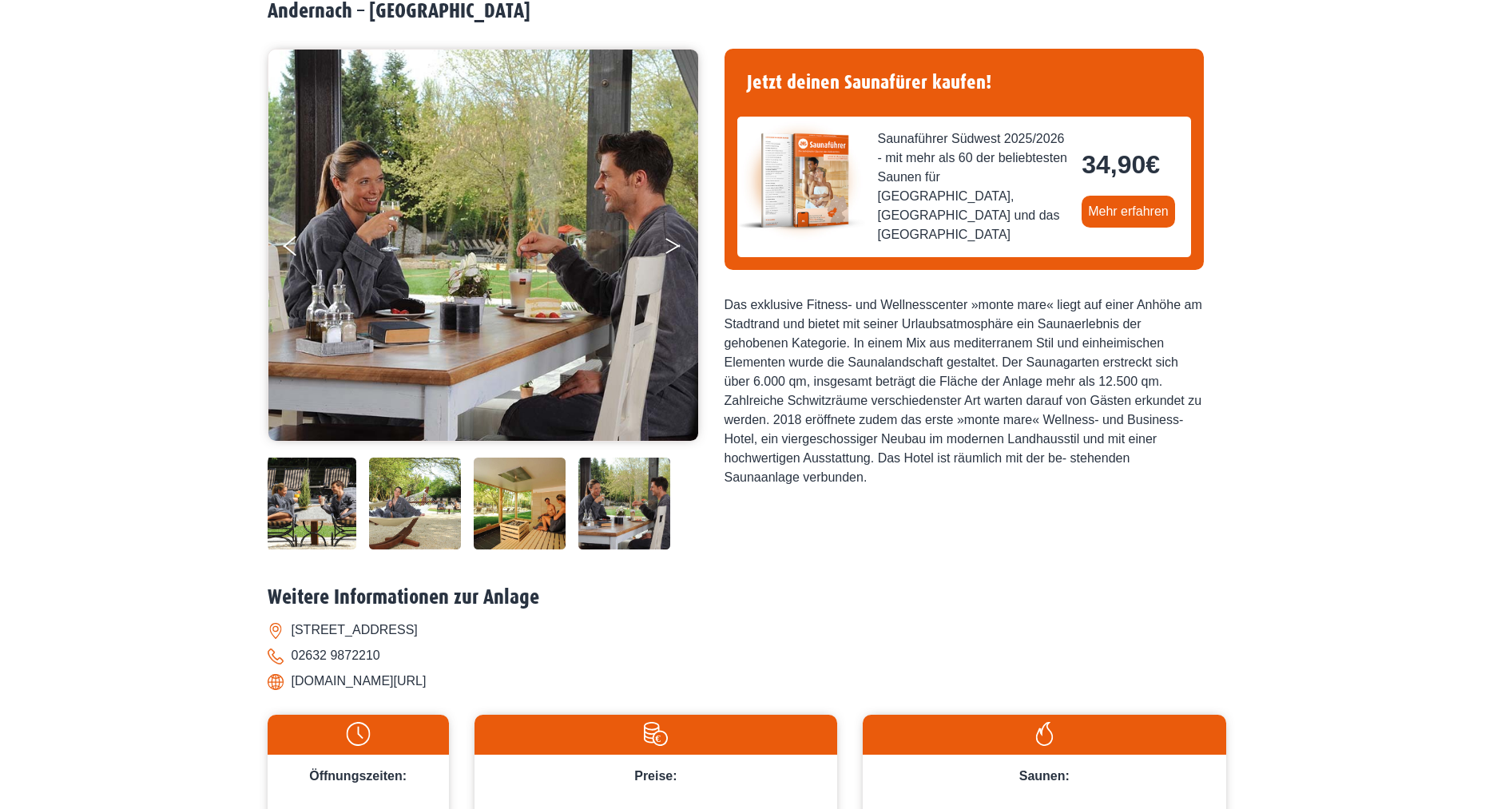
scroll to position [326, 0]
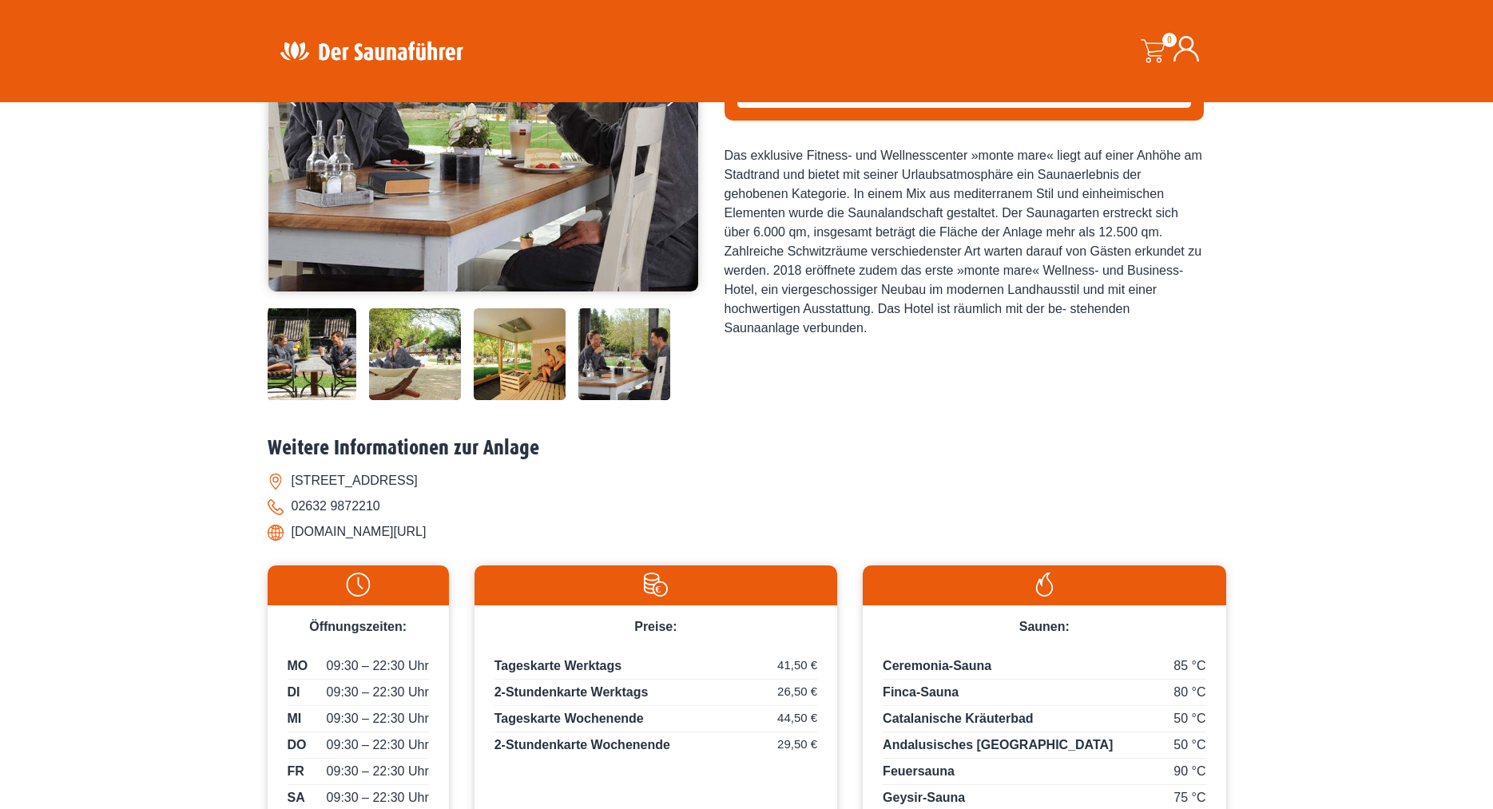
click at [384, 536] on li "www.monte-mare.de/andernach" at bounding box center [747, 532] width 958 height 26
drag, startPoint x: 522, startPoint y: 532, endPoint x: 285, endPoint y: 531, distance: 237.2
click at [285, 531] on li "www.monte-mare.de/andernach" at bounding box center [747, 532] width 958 height 26
copy li "www.monte-mare.de/andernach"
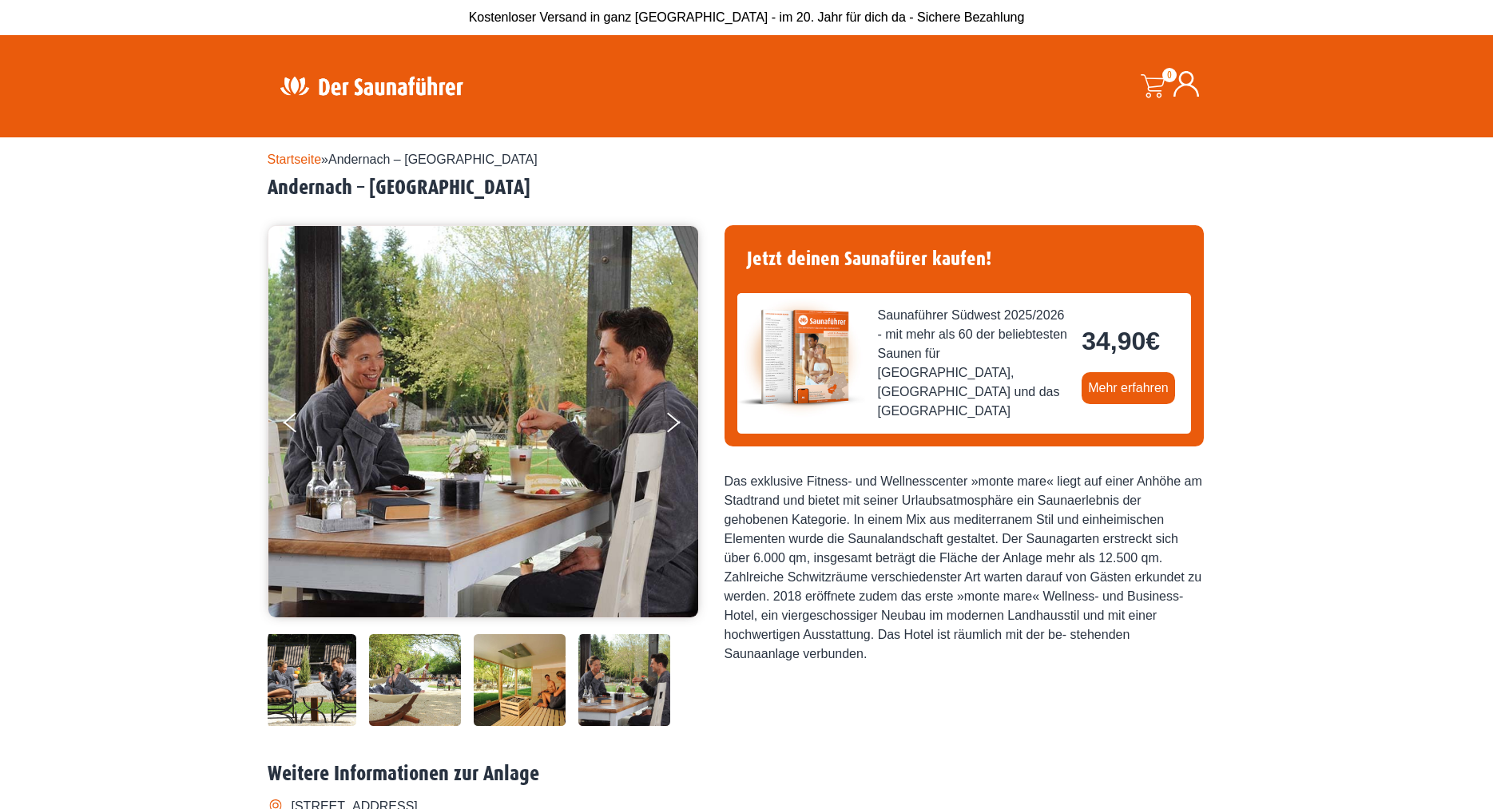
click at [295, 163] on link "Startseite" at bounding box center [295, 160] width 54 height 14
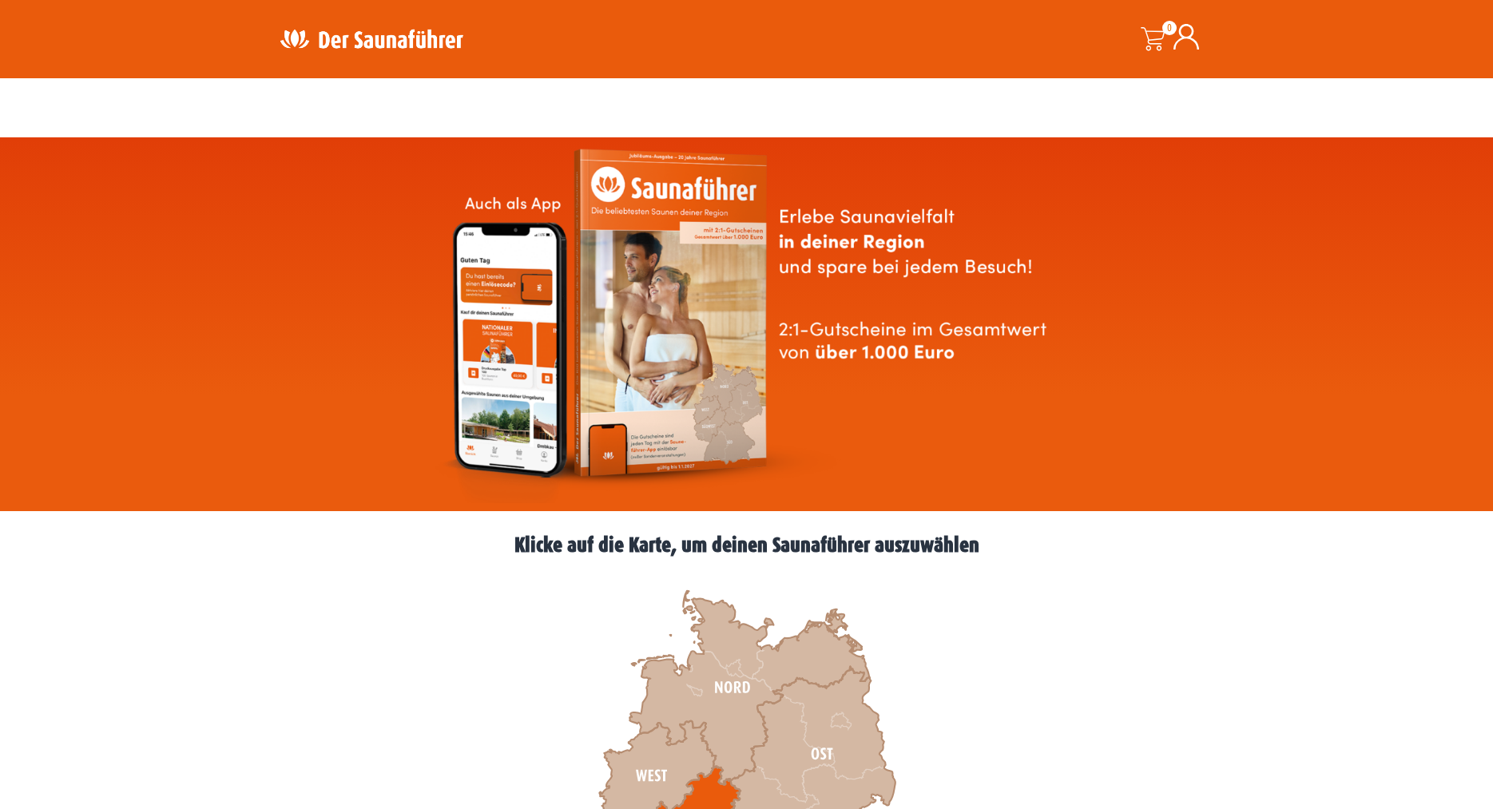
scroll to position [652, 0]
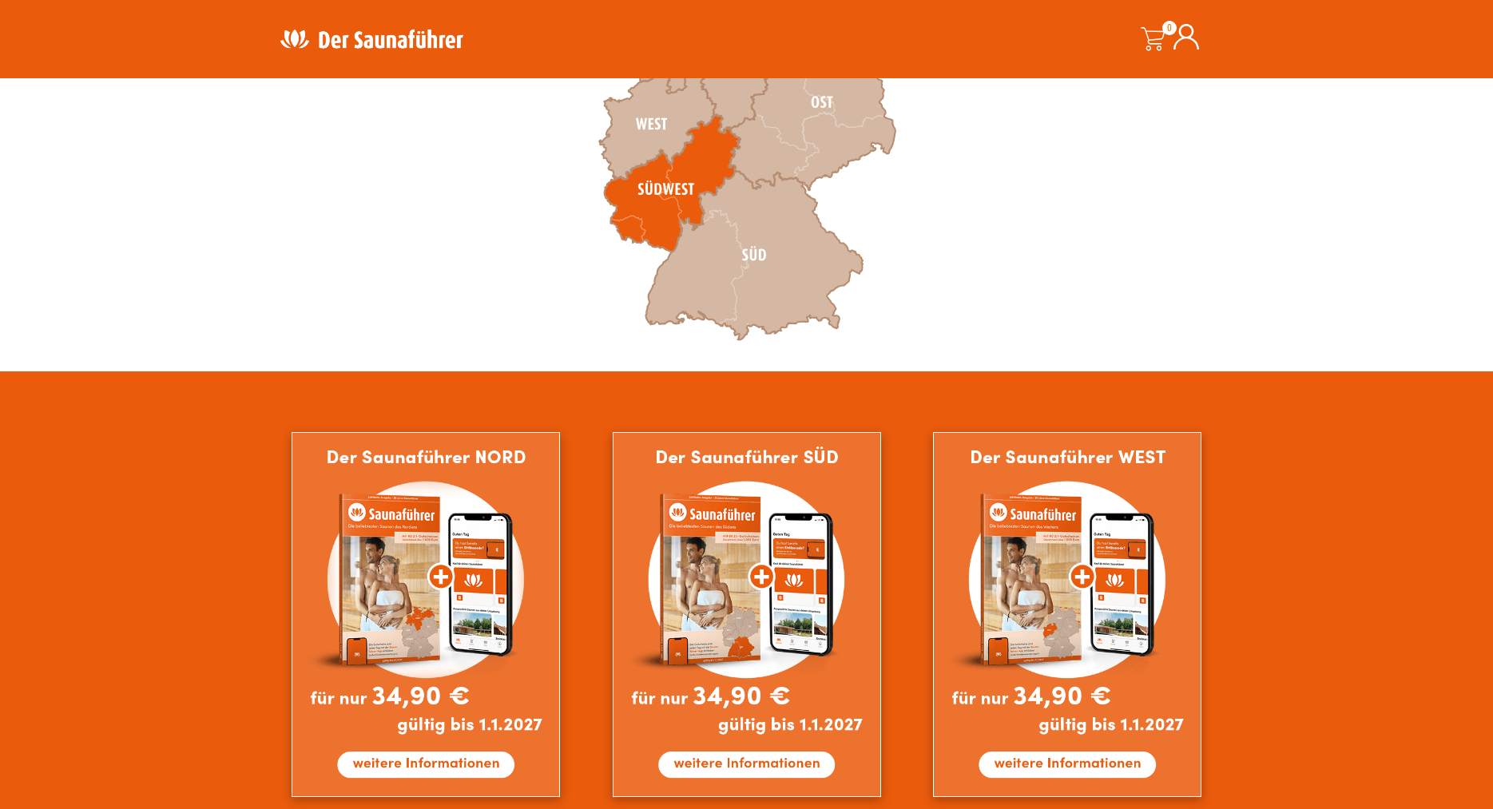
click at [676, 169] on icon at bounding box center [672, 183] width 136 height 137
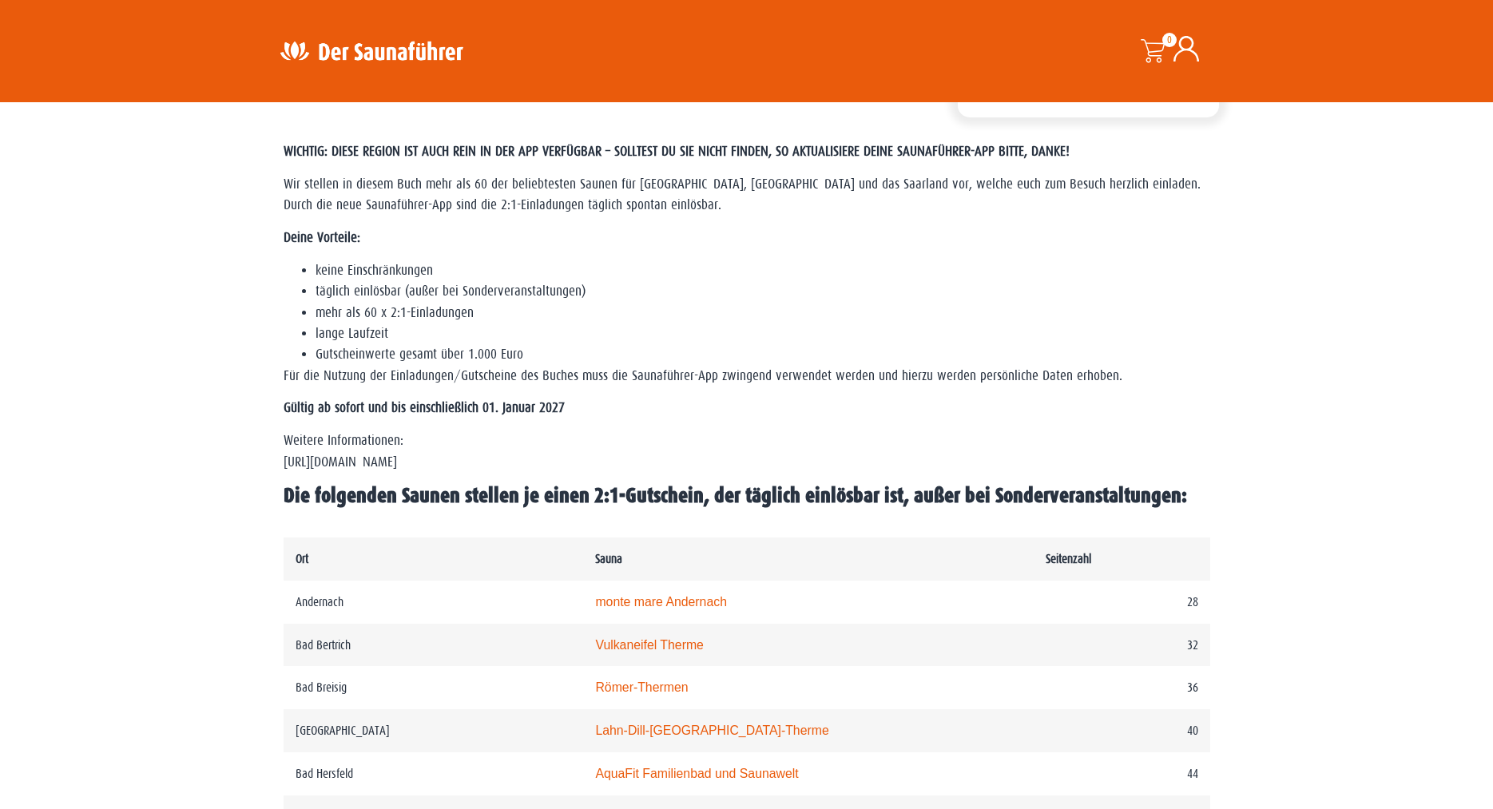
scroll to position [570, 0]
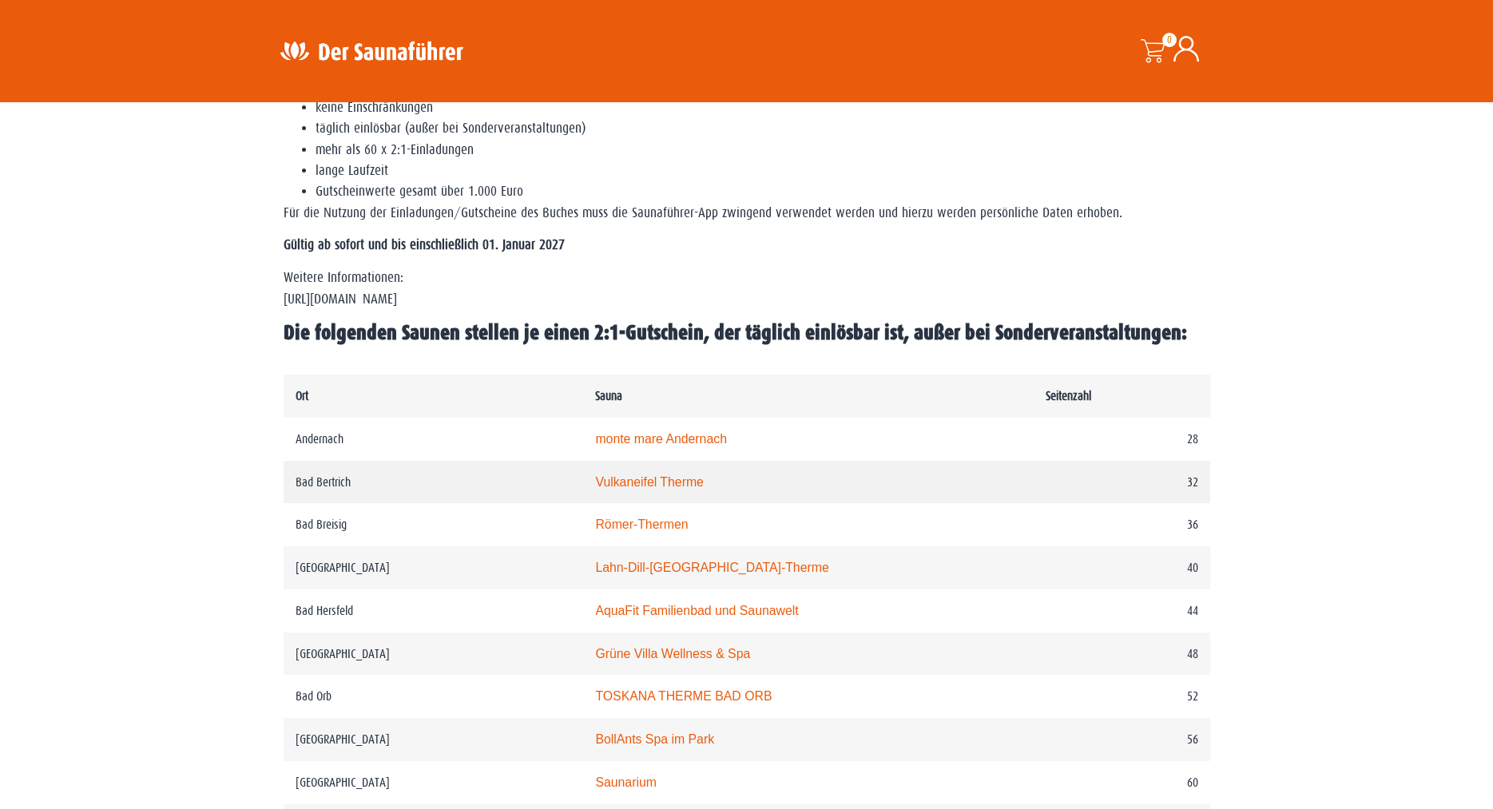
click at [595, 489] on link "Vulkaneifel Therme" at bounding box center [649, 482] width 109 height 14
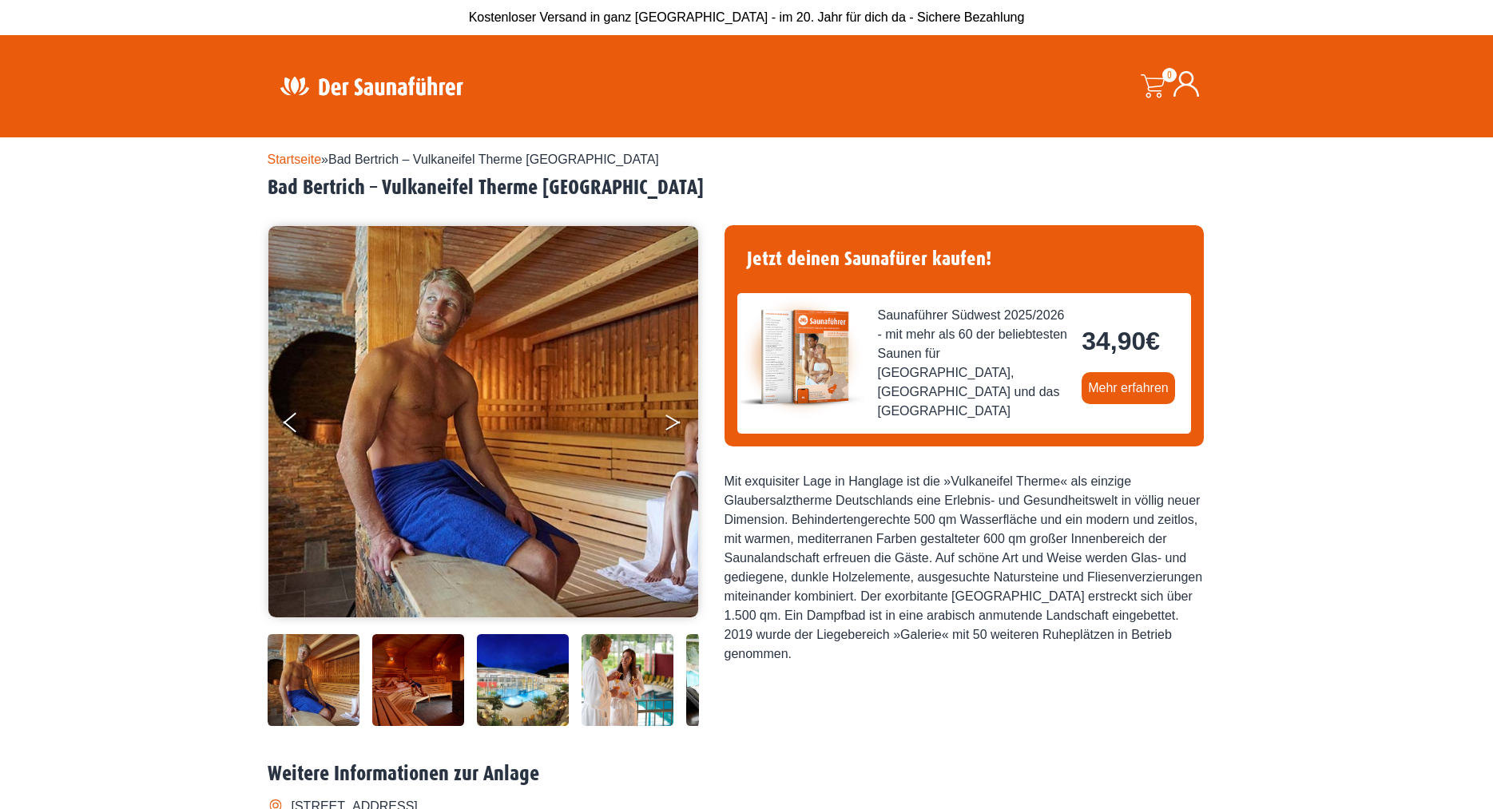
drag, startPoint x: 660, startPoint y: 426, endPoint x: 668, endPoint y: 426, distance: 8.0
click at [663, 426] on img at bounding box center [483, 421] width 430 height 391
click at [668, 426] on button "Next" at bounding box center [684, 426] width 40 height 40
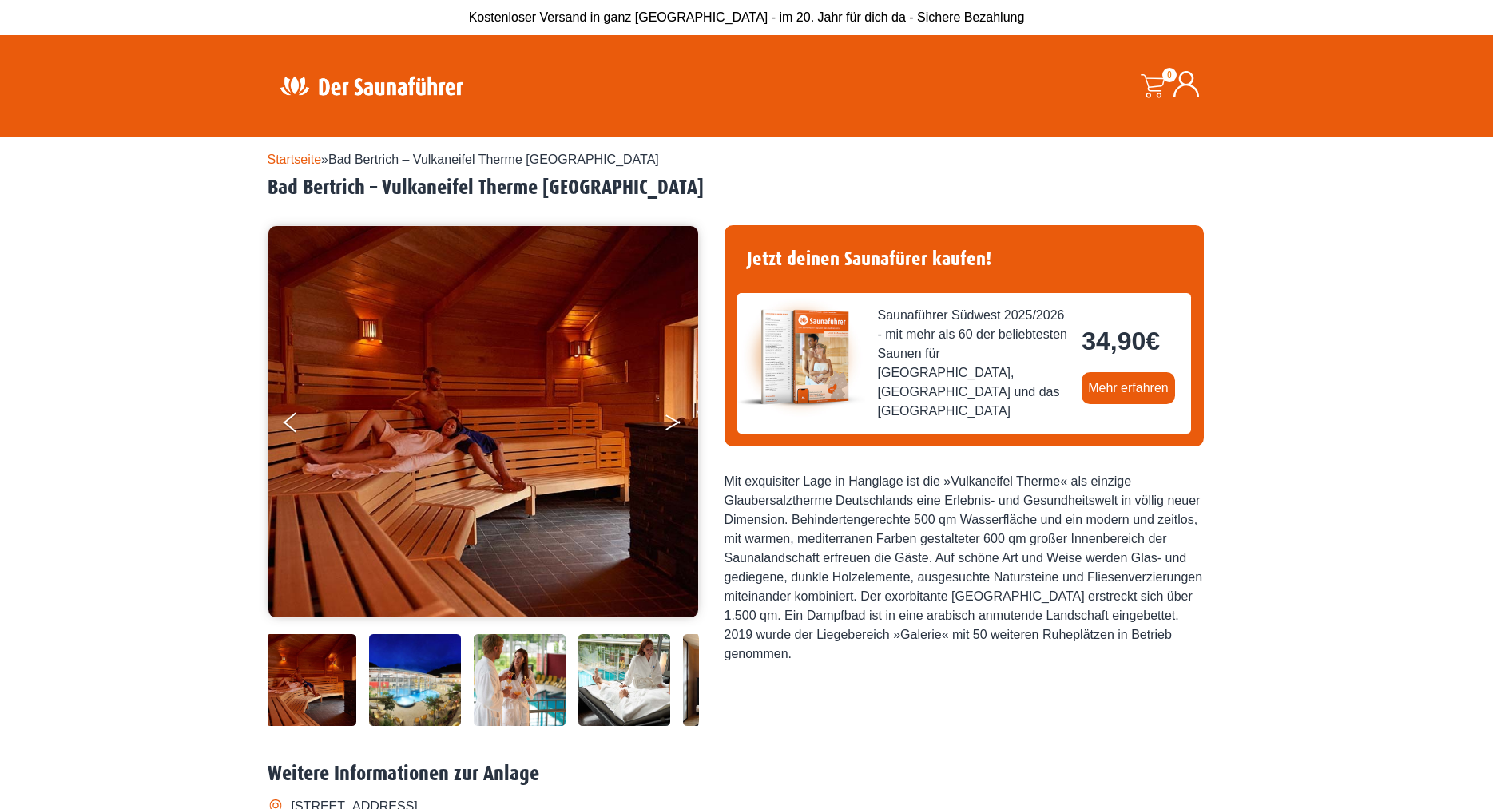
click at [668, 426] on button "Next" at bounding box center [684, 426] width 40 height 40
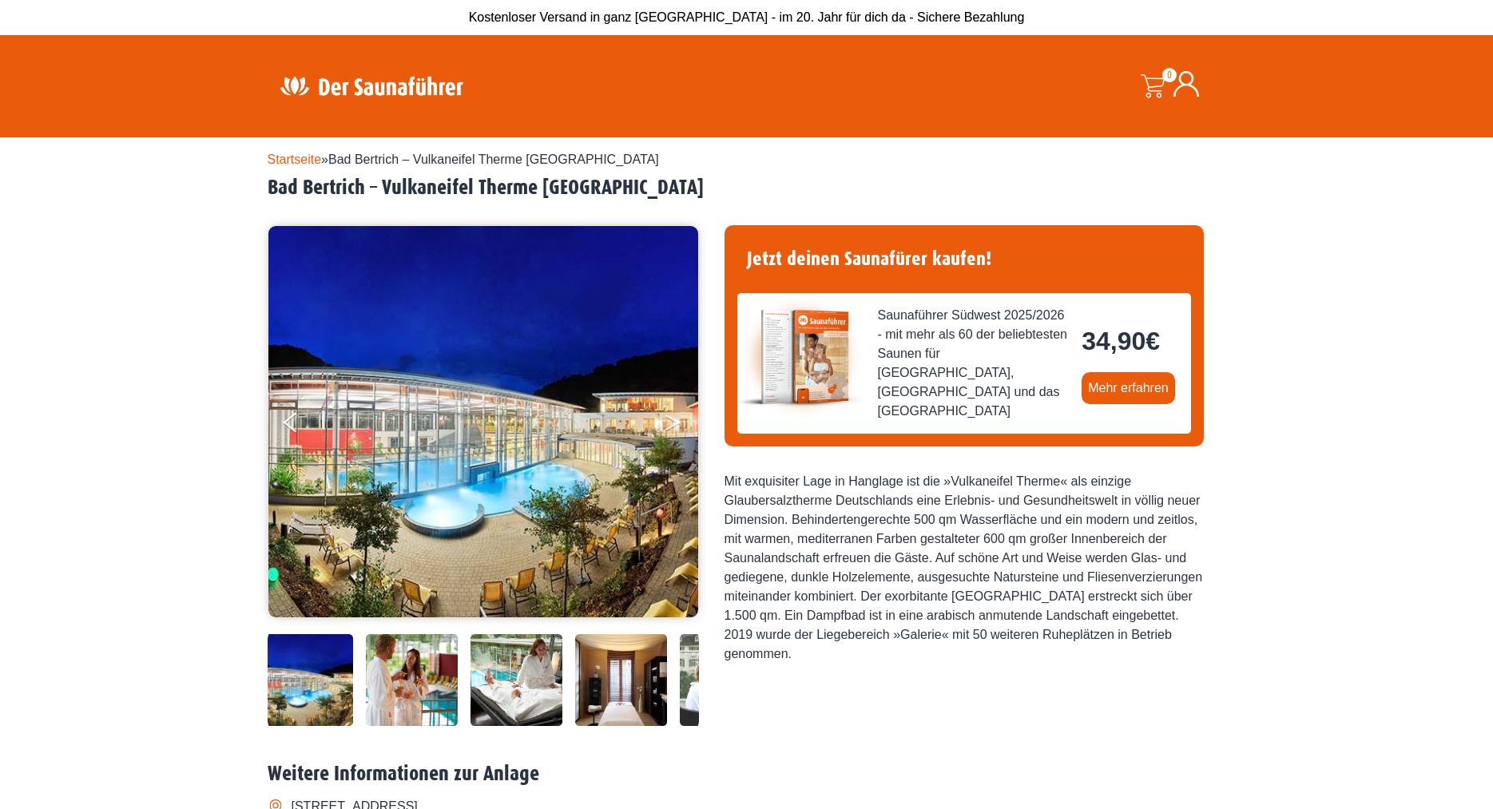
click at [668, 426] on button "Next" at bounding box center [684, 426] width 40 height 40
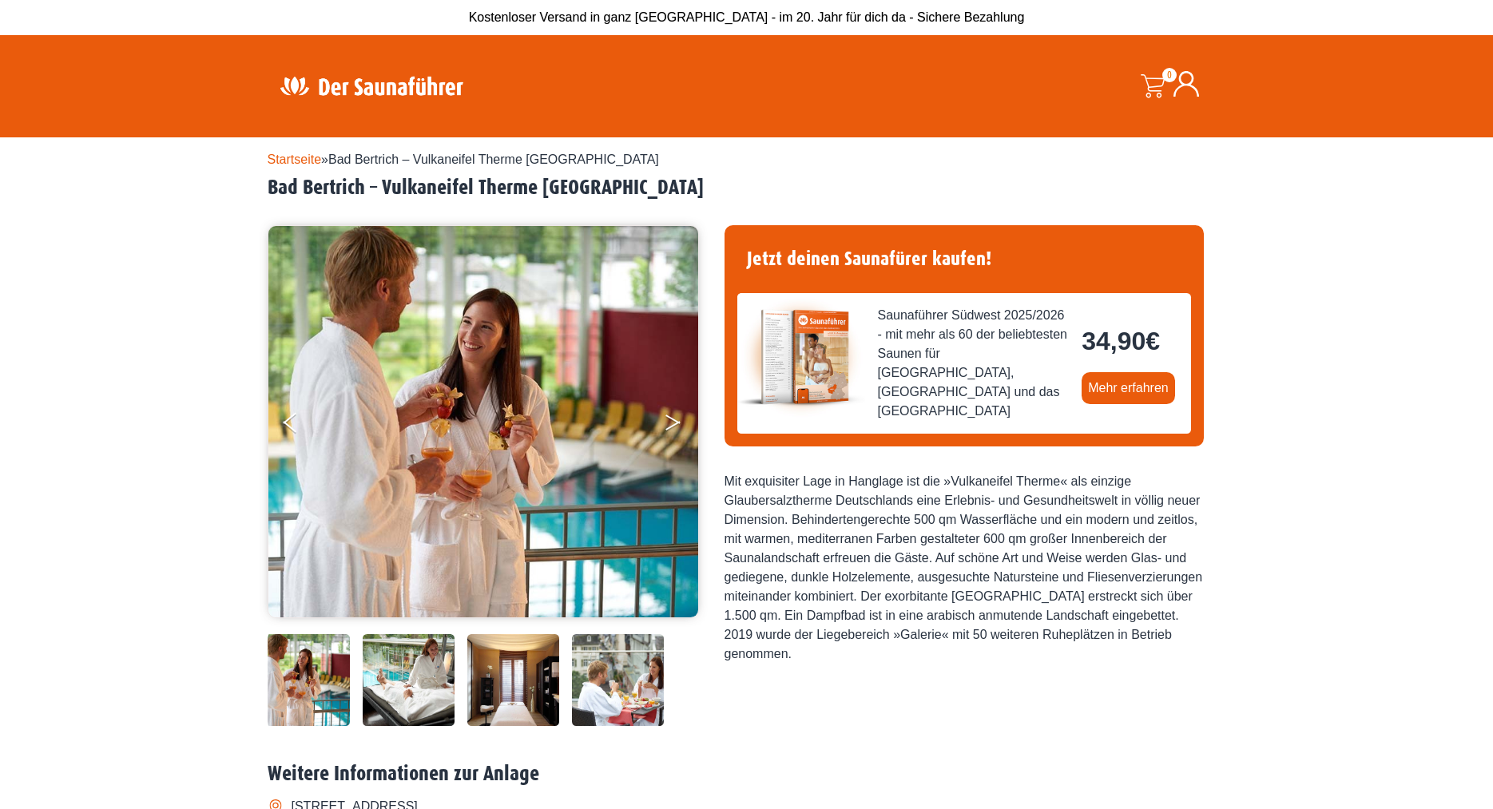
click at [668, 426] on button "Next" at bounding box center [684, 426] width 40 height 40
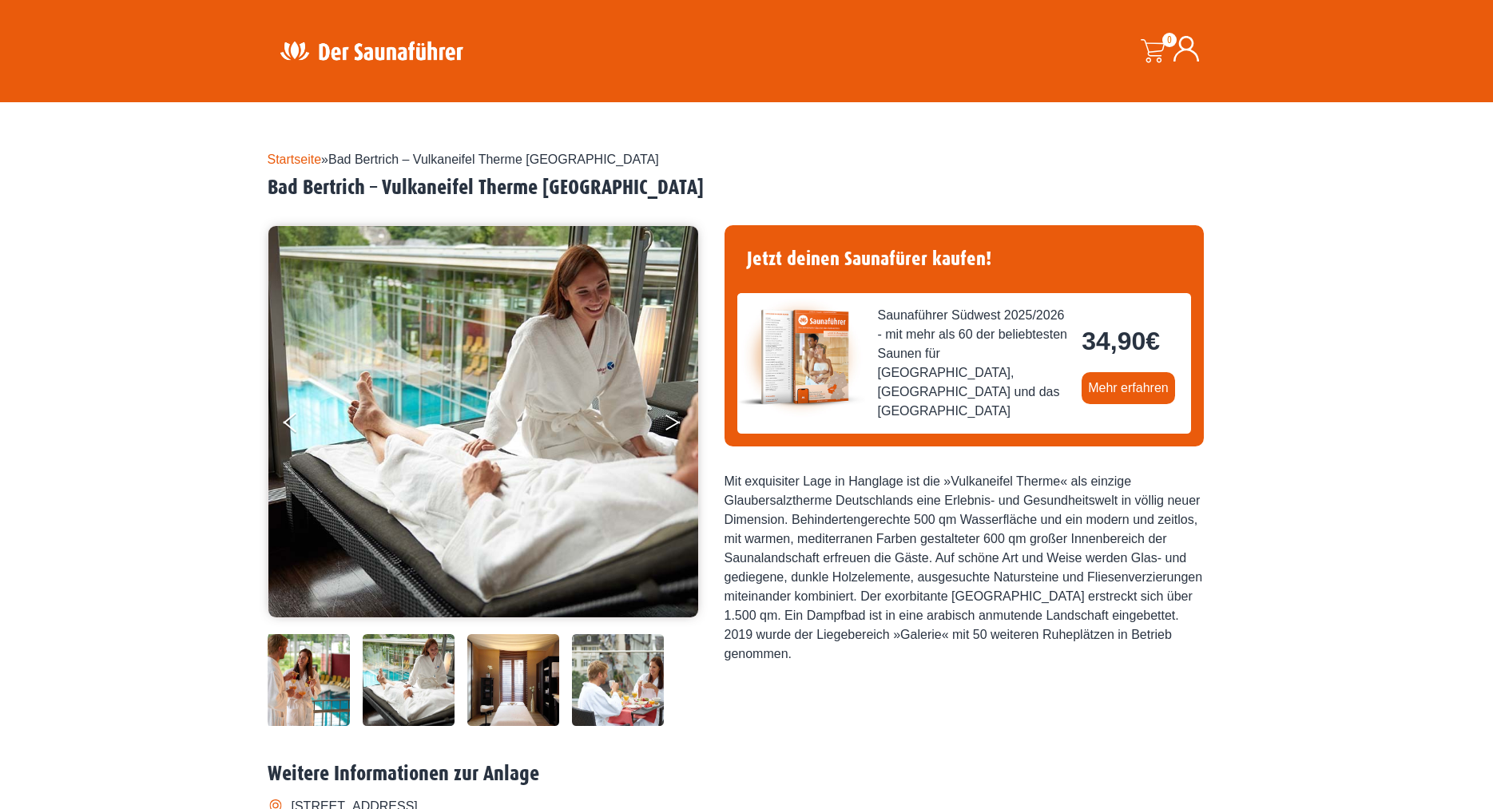
scroll to position [489, 0]
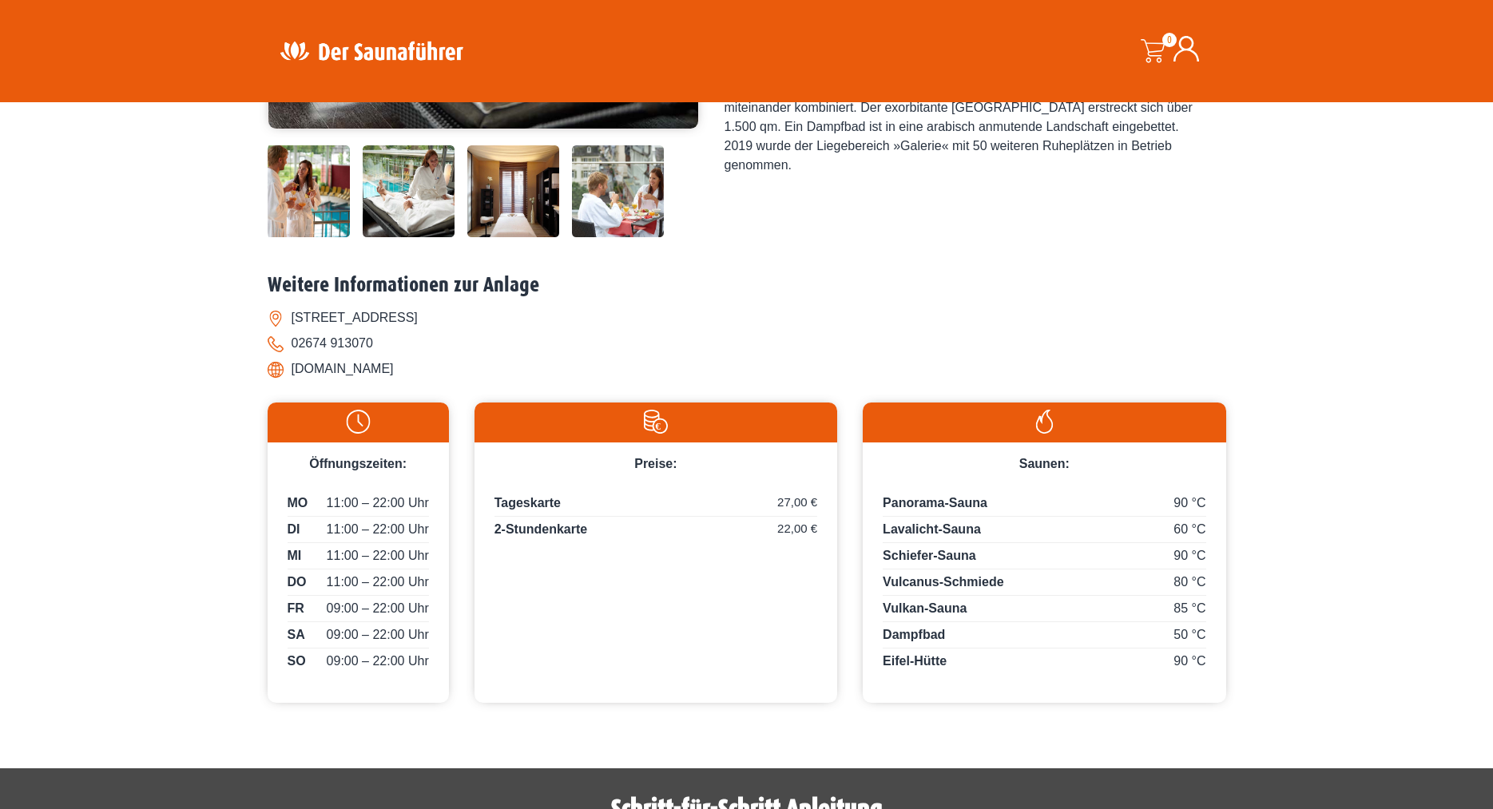
drag, startPoint x: 464, startPoint y: 371, endPoint x: 293, endPoint y: 371, distance: 170.9
click at [293, 371] on li "[DOMAIN_NAME]" at bounding box center [747, 369] width 958 height 26
copy li "[DOMAIN_NAME]"
